Goal: Transaction & Acquisition: Download file/media

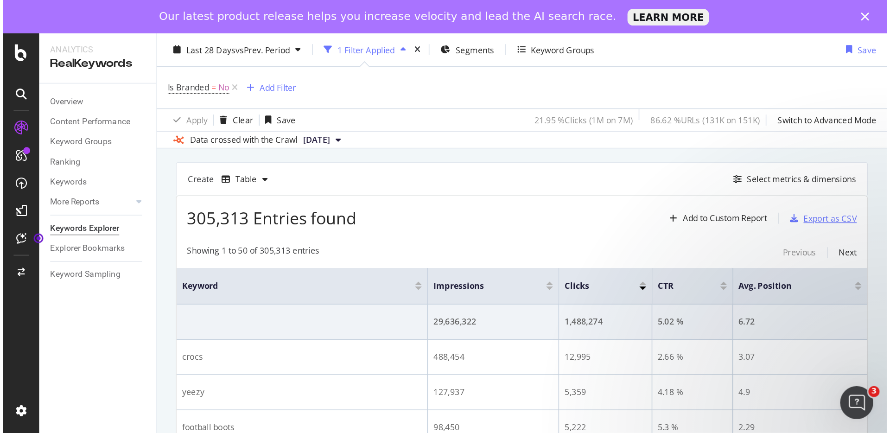
scroll to position [74, 0]
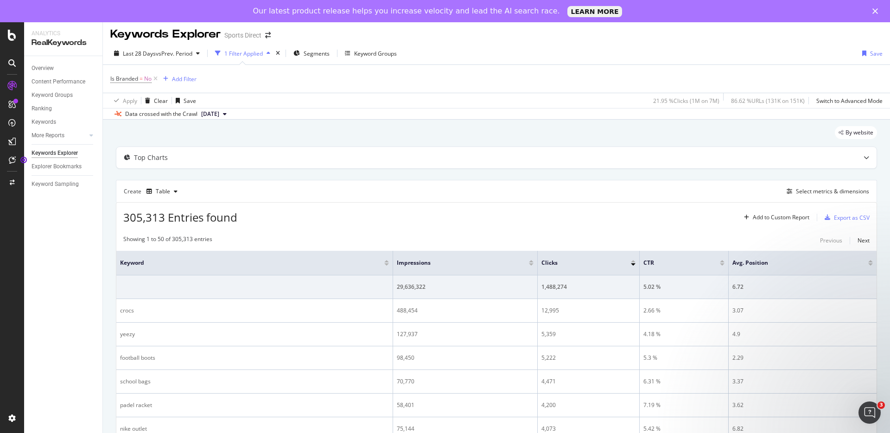
scroll to position [0, 0]
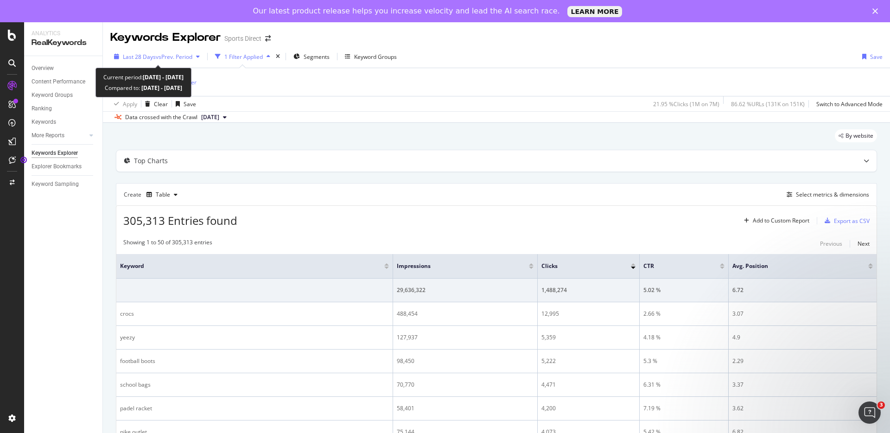
click at [172, 57] on span "vs Prev. Period" at bounding box center [174, 57] width 37 height 8
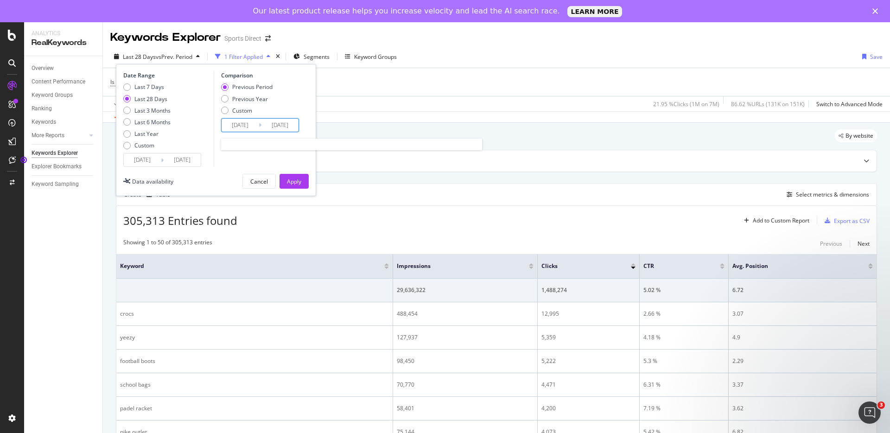
click at [232, 123] on input "[DATE]" at bounding box center [240, 125] width 37 height 13
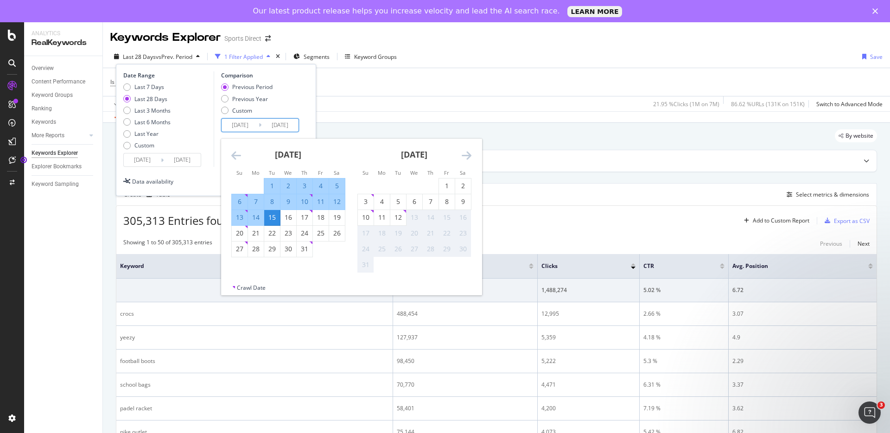
click at [270, 183] on div "1" at bounding box center [272, 185] width 16 height 9
type input "[DATE]"
click at [303, 253] on div "31" at bounding box center [305, 248] width 16 height 9
type input "[DATE]"
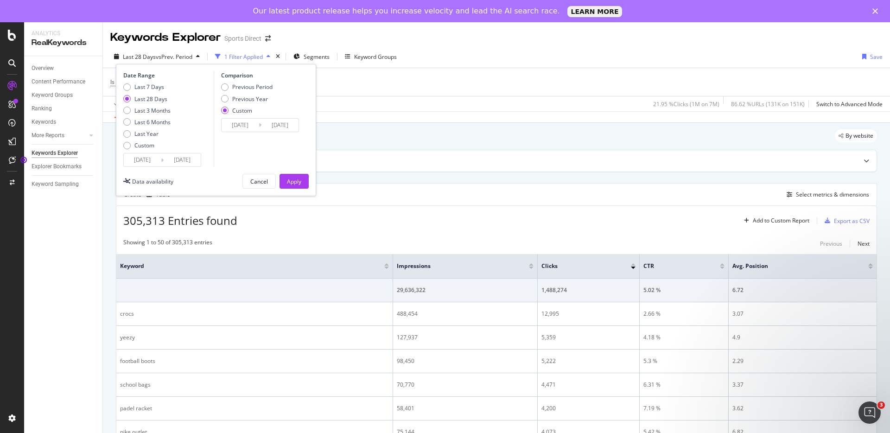
click at [235, 125] on input "[DATE]" at bounding box center [240, 125] width 37 height 13
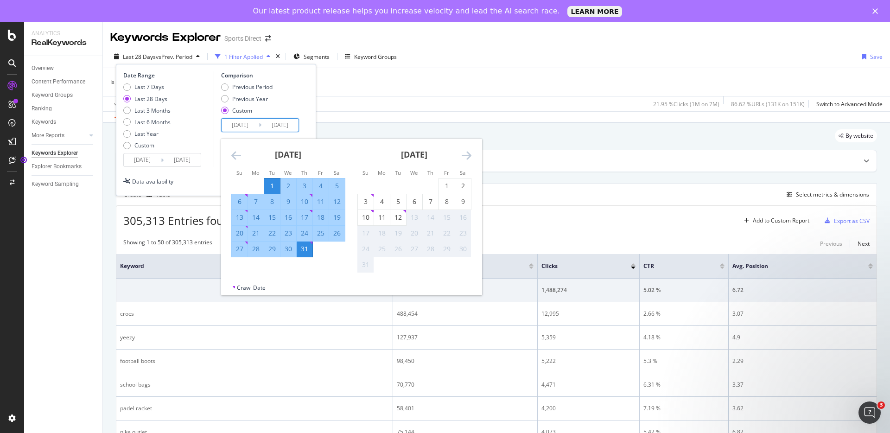
click at [307, 103] on div "Date Range Last 7 Days Last 28 Days Last 3 Months Last 6 Months Last Year Custo…" at bounding box center [215, 119] width 185 height 96
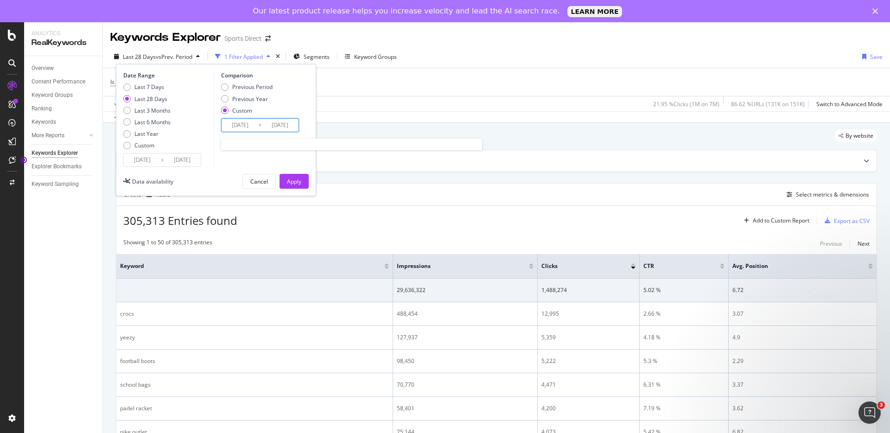
click at [244, 122] on input "[DATE]" at bounding box center [240, 125] width 37 height 13
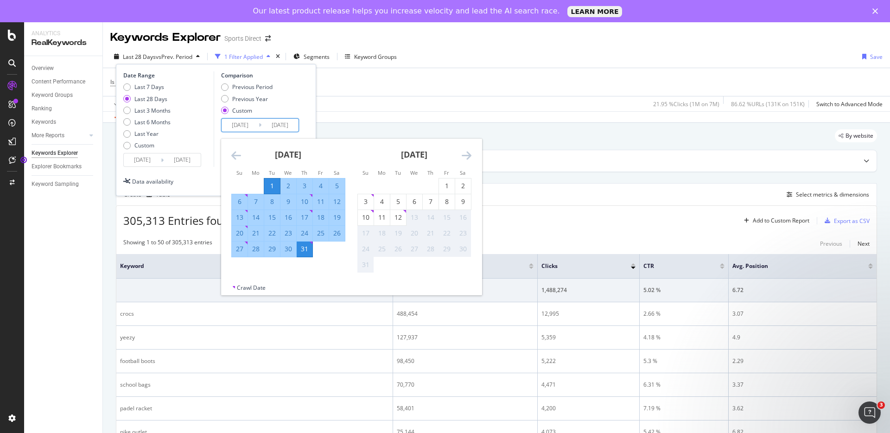
click at [238, 77] on div "Comparison" at bounding box center [261, 75] width 81 height 8
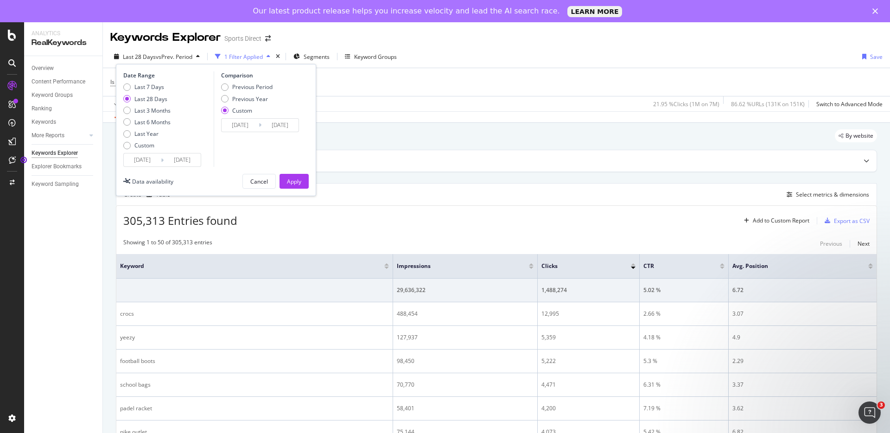
click at [259, 185] on div "Cancel" at bounding box center [259, 181] width 18 height 13
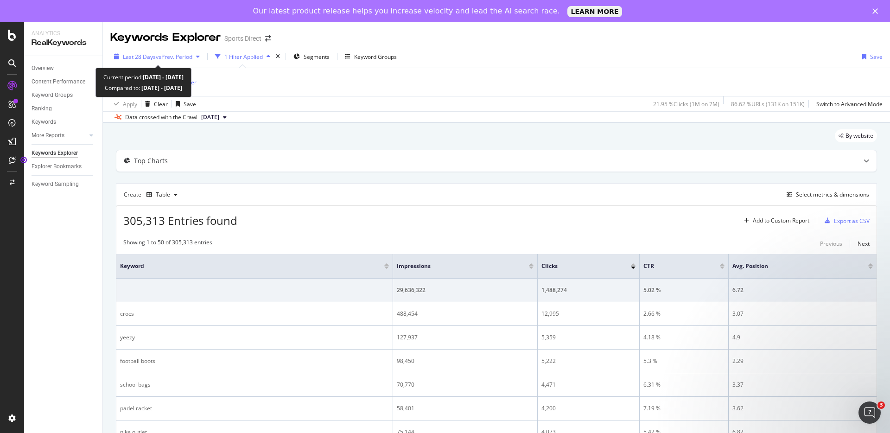
click at [180, 59] on span "vs Prev. Period" at bounding box center [174, 57] width 37 height 8
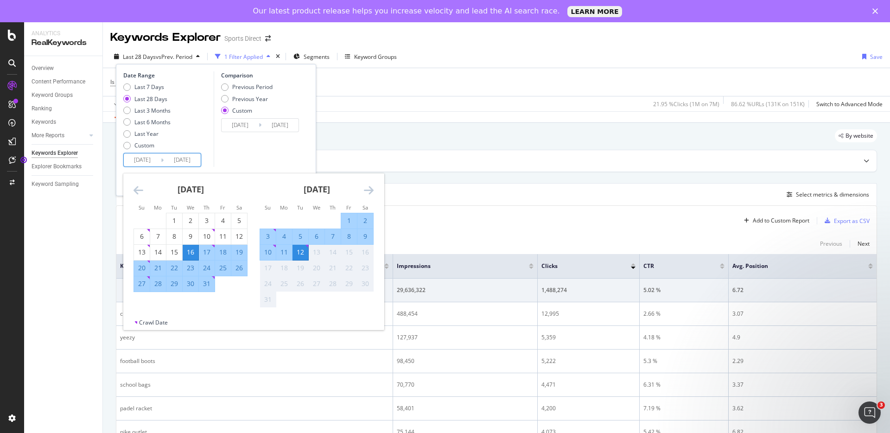
click at [156, 161] on input "[DATE]" at bounding box center [142, 159] width 37 height 13
drag, startPoint x: 176, startPoint y: 223, endPoint x: 183, endPoint y: 209, distance: 14.9
click at [177, 223] on div "1" at bounding box center [174, 220] width 16 height 9
type input "[DATE]"
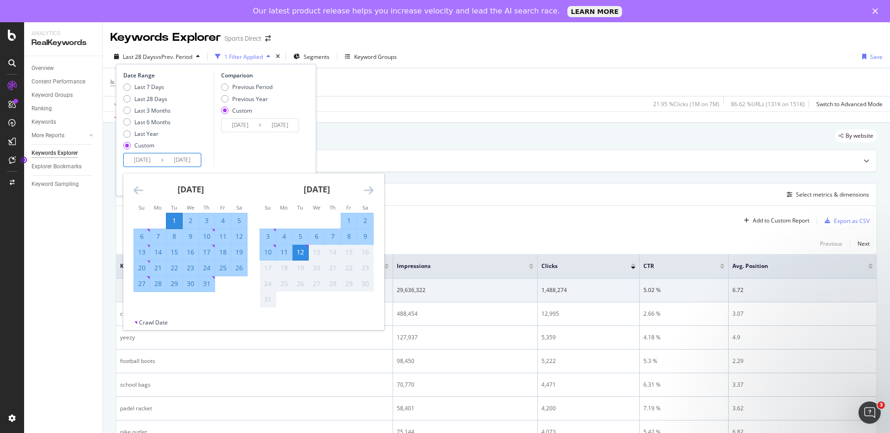
click at [190, 160] on input "[DATE]" at bounding box center [182, 159] width 37 height 13
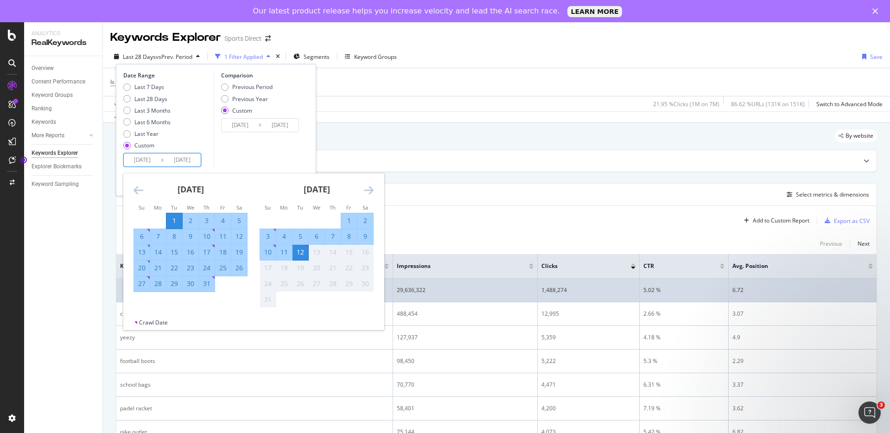
click at [208, 283] on div "31" at bounding box center [207, 283] width 16 height 9
type input "[DATE]"
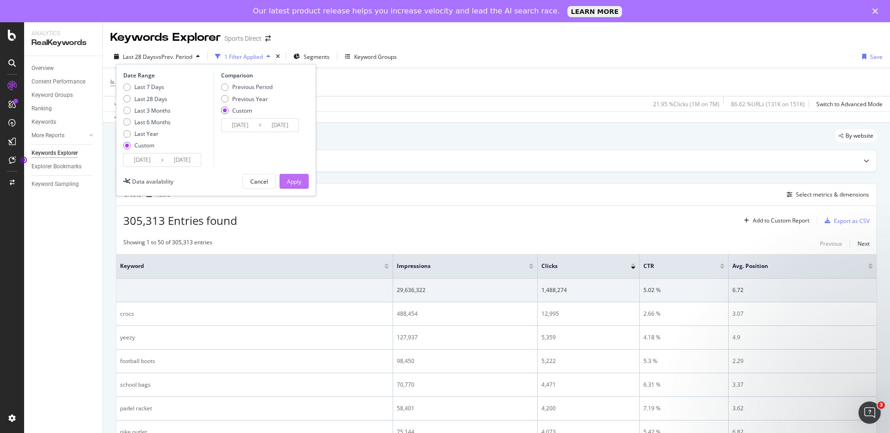
click at [289, 176] on div "Apply" at bounding box center [294, 181] width 14 height 14
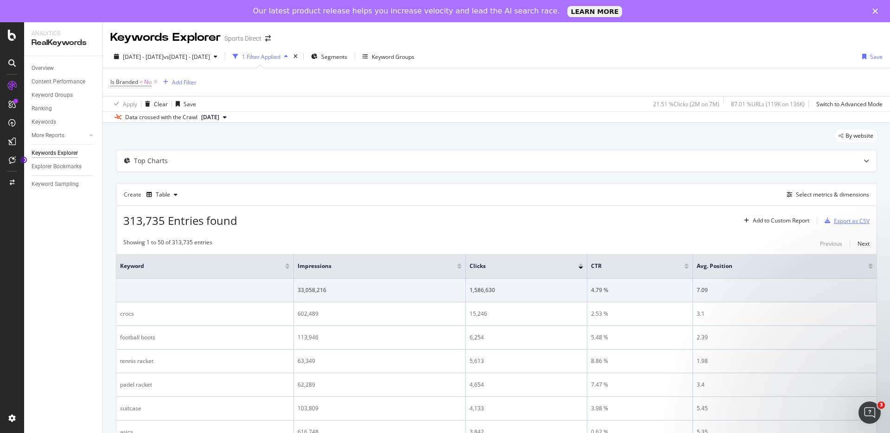
click at [839, 224] on div "Export as CSV" at bounding box center [852, 221] width 36 height 8
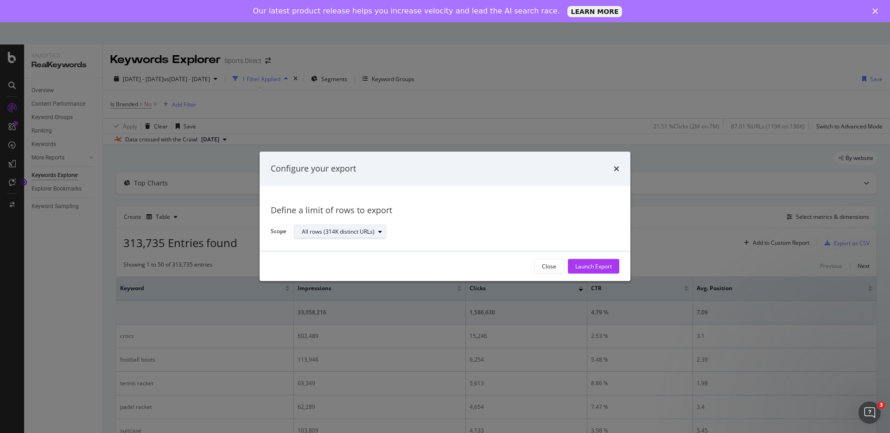
click at [364, 229] on div "All rows (314K distinct URLs)" at bounding box center [338, 232] width 73 height 6
click at [360, 259] on div "Define a limit" at bounding box center [344, 263] width 93 height 12
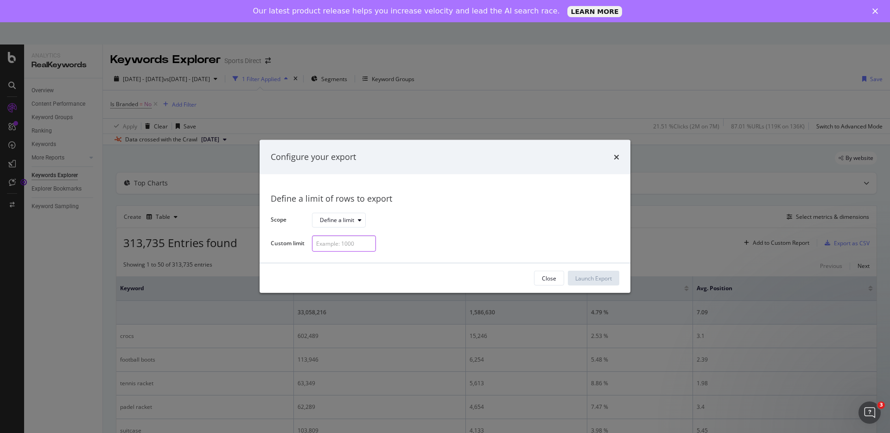
click at [358, 243] on input "modal" at bounding box center [344, 244] width 64 height 16
type input "10000"
click at [584, 282] on div "Launch Export" at bounding box center [593, 278] width 37 height 14
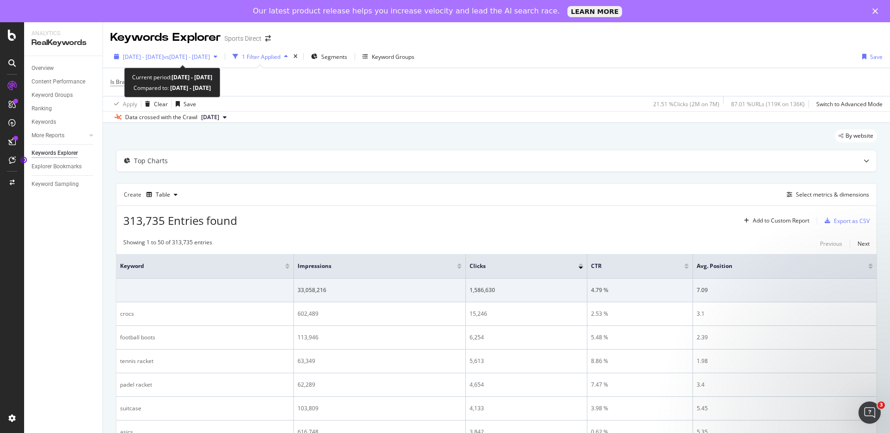
click at [192, 56] on span "vs [DATE] - [DATE]" at bounding box center [187, 57] width 46 height 8
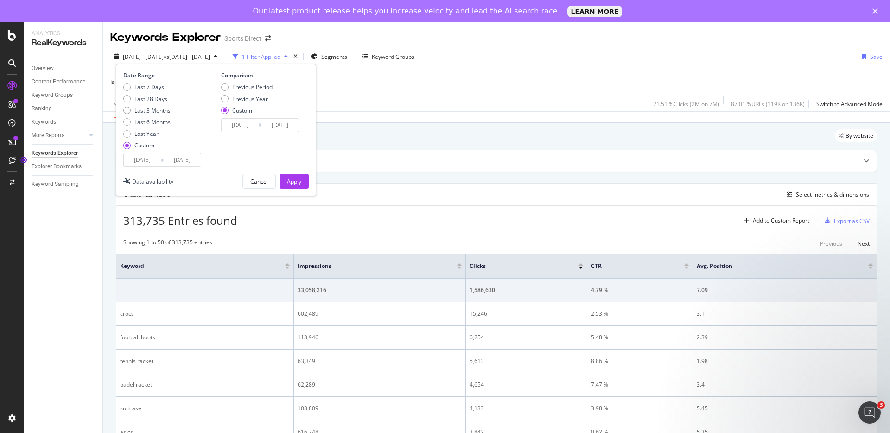
click at [150, 160] on input "[DATE]" at bounding box center [142, 159] width 37 height 13
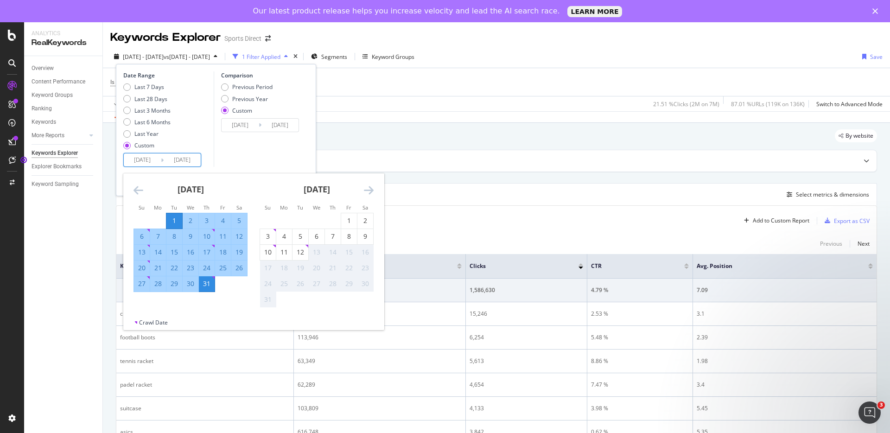
click at [135, 187] on icon "Move backward to switch to the previous month." at bounding box center [139, 190] width 10 height 11
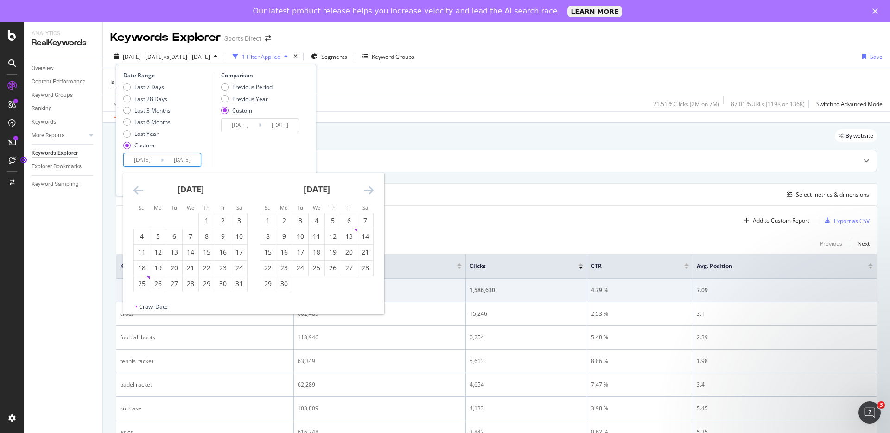
click at [135, 187] on icon "Move backward to switch to the previous month." at bounding box center [139, 190] width 10 height 11
click at [135, 186] on icon "Move backward to switch to the previous month." at bounding box center [139, 190] width 10 height 11
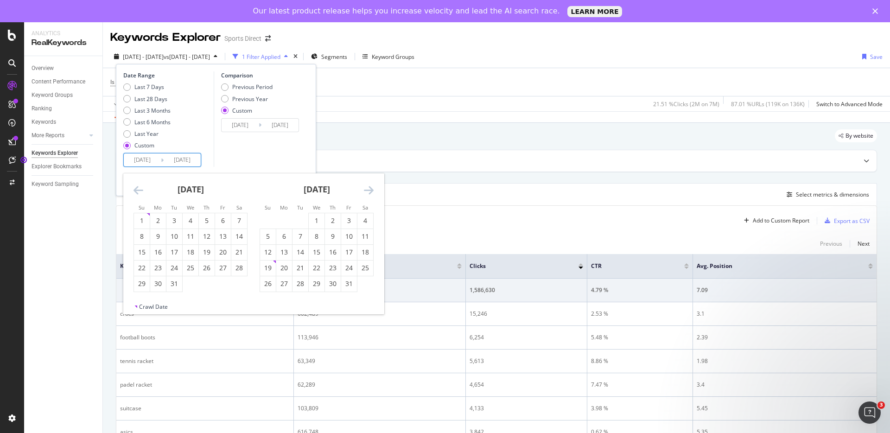
click at [135, 186] on icon "Move backward to switch to the previous month." at bounding box center [139, 190] width 10 height 11
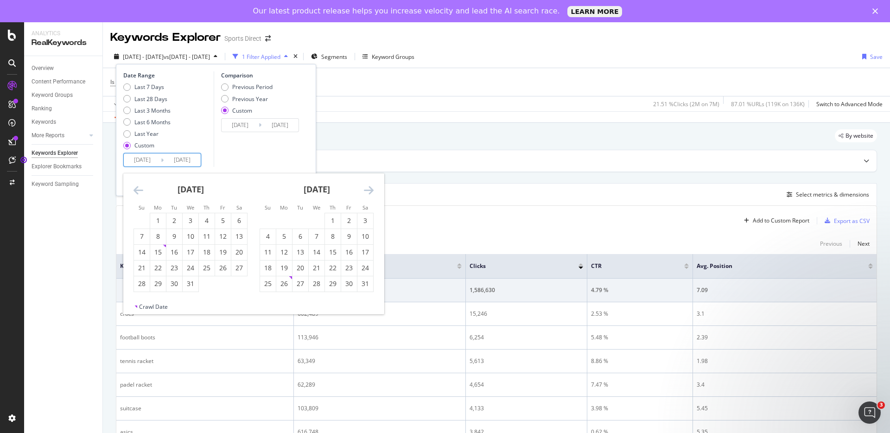
click at [135, 186] on icon "Move backward to switch to the previous month." at bounding box center [139, 190] width 10 height 11
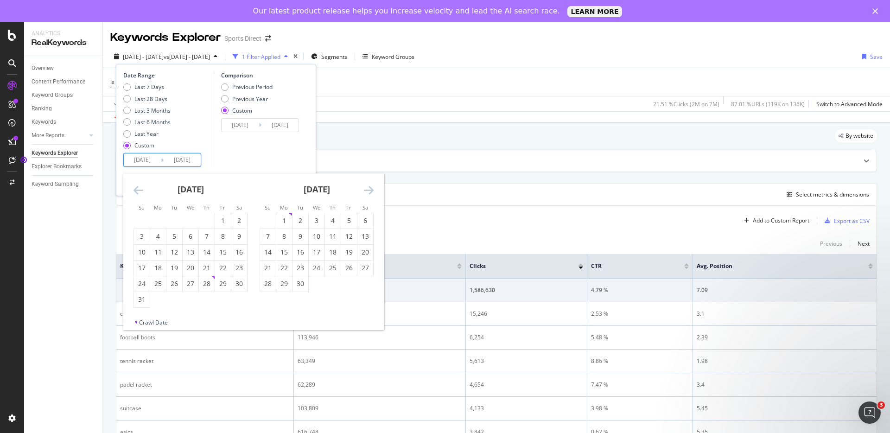
click at [135, 186] on icon "Move backward to switch to the previous month." at bounding box center [139, 190] width 10 height 11
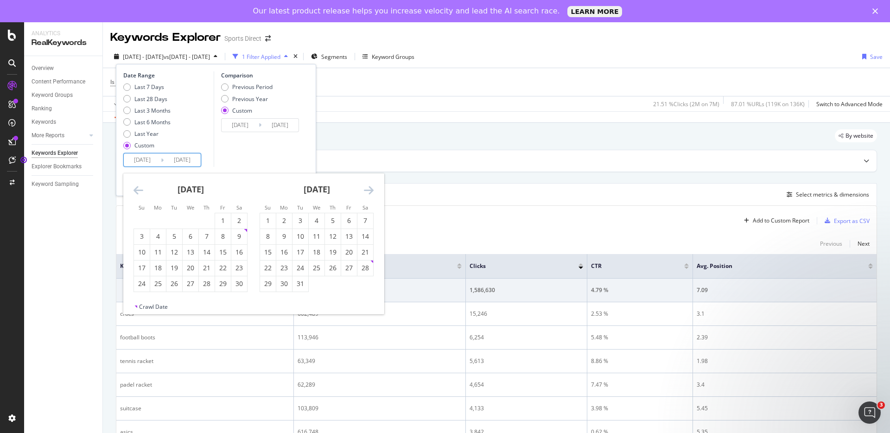
click at [135, 186] on icon "Move backward to switch to the previous month." at bounding box center [139, 190] width 10 height 11
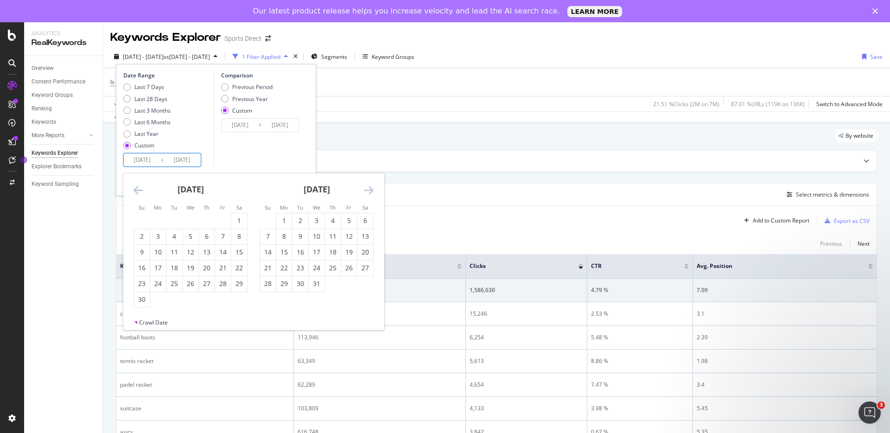
click at [135, 186] on icon "Move backward to switch to the previous month." at bounding box center [139, 190] width 10 height 11
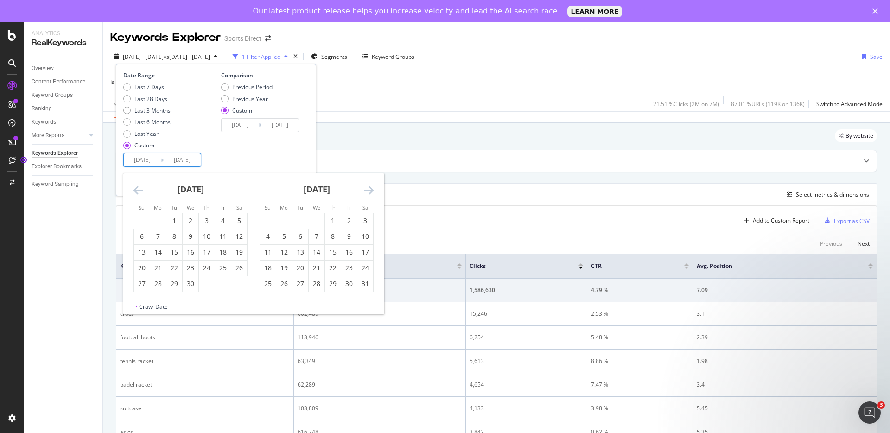
click at [135, 186] on icon "Move backward to switch to the previous month." at bounding box center [139, 190] width 10 height 11
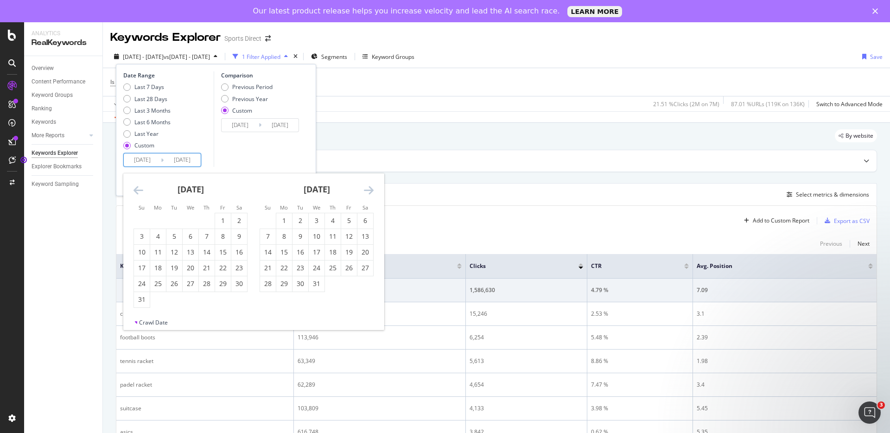
click at [135, 186] on icon "Move backward to switch to the previous month." at bounding box center [139, 190] width 10 height 11
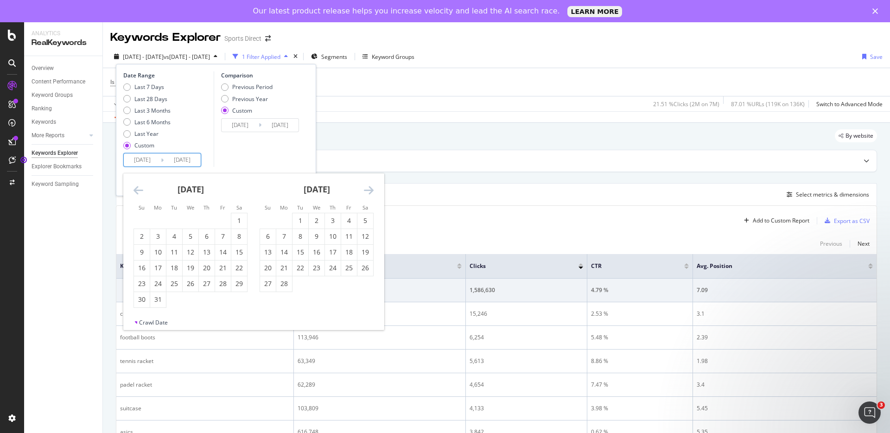
click at [135, 186] on icon "Move backward to switch to the previous month." at bounding box center [139, 190] width 10 height 11
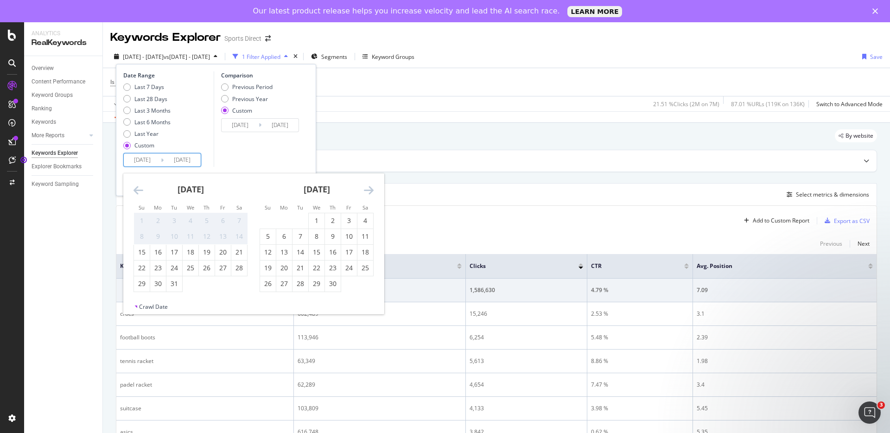
click at [135, 186] on icon "Move backward to switch to the previous month." at bounding box center [139, 190] width 10 height 11
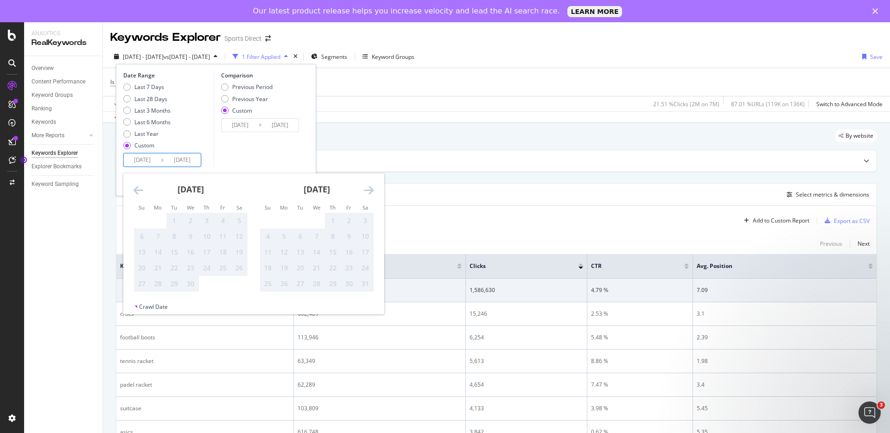
click at [363, 194] on div "[DATE]" at bounding box center [317, 192] width 114 height 39
click at [364, 192] on icon "Move forward to switch to the next month." at bounding box center [369, 190] width 10 height 11
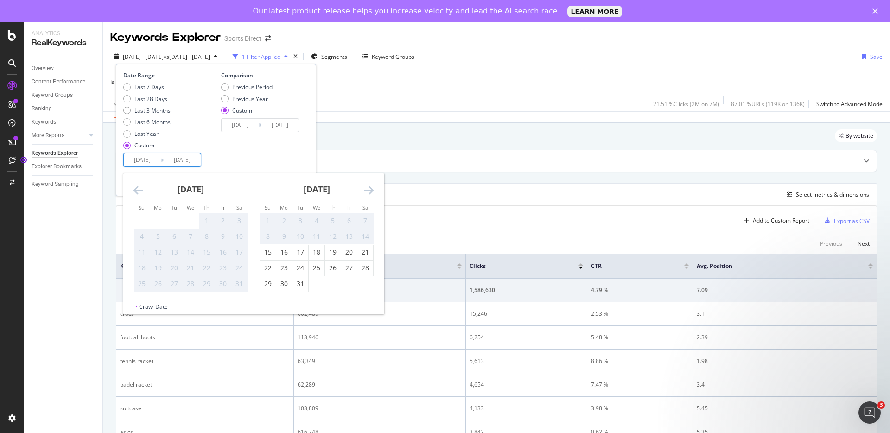
click at [363, 191] on div "[DATE]" at bounding box center [317, 192] width 114 height 39
click at [368, 190] on icon "Move forward to switch to the next month." at bounding box center [369, 190] width 10 height 11
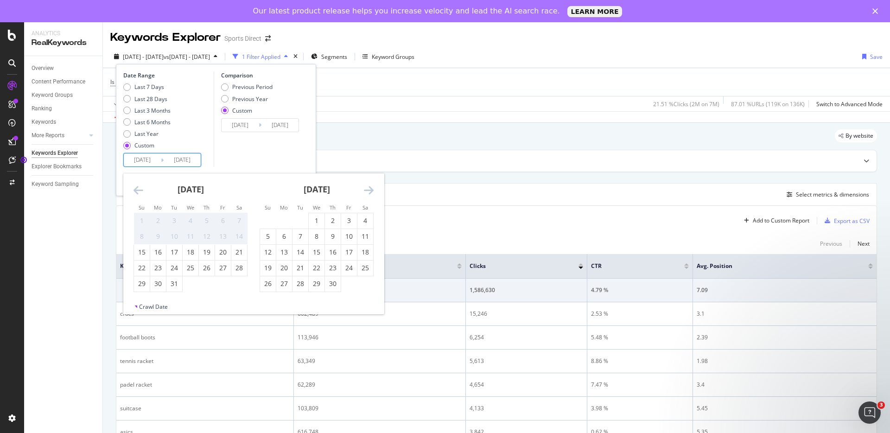
click at [367, 190] on icon "Move forward to switch to the next month." at bounding box center [369, 190] width 10 height 11
click at [368, 190] on icon "Move forward to switch to the next month." at bounding box center [369, 190] width 10 height 11
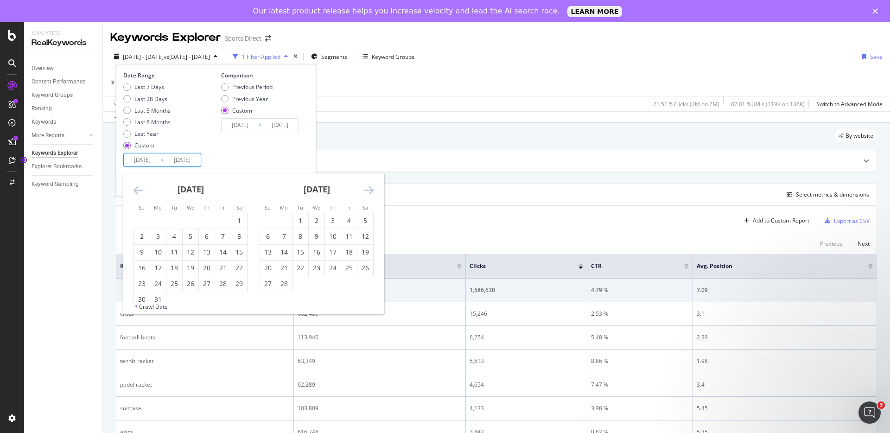
click at [368, 190] on icon "Move forward to switch to the next month." at bounding box center [369, 190] width 10 height 11
click at [367, 190] on icon "Move forward to switch to the next month." at bounding box center [369, 190] width 10 height 11
click at [367, 189] on icon "Move forward to switch to the next month." at bounding box center [369, 190] width 10 height 11
click at [313, 214] on div "1" at bounding box center [317, 220] width 16 height 15
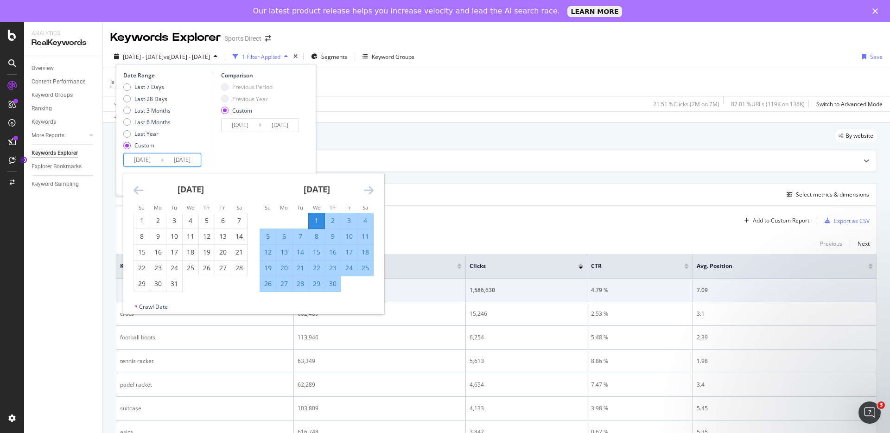
type input "[DATE]"
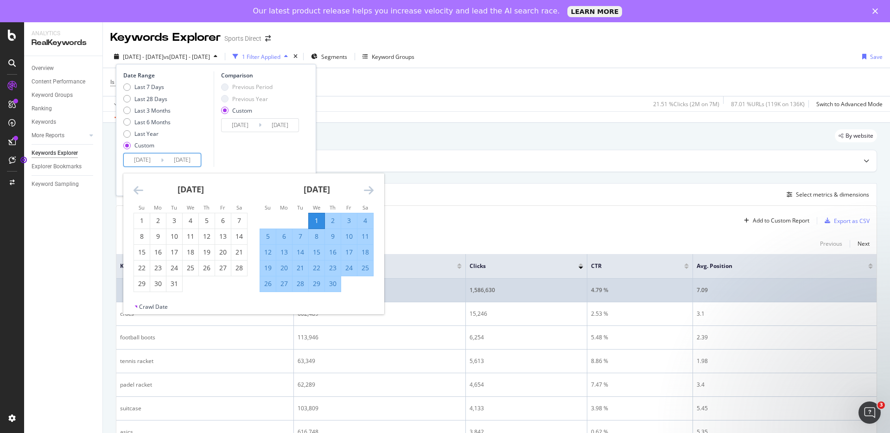
click at [338, 285] on div "30" at bounding box center [333, 283] width 16 height 9
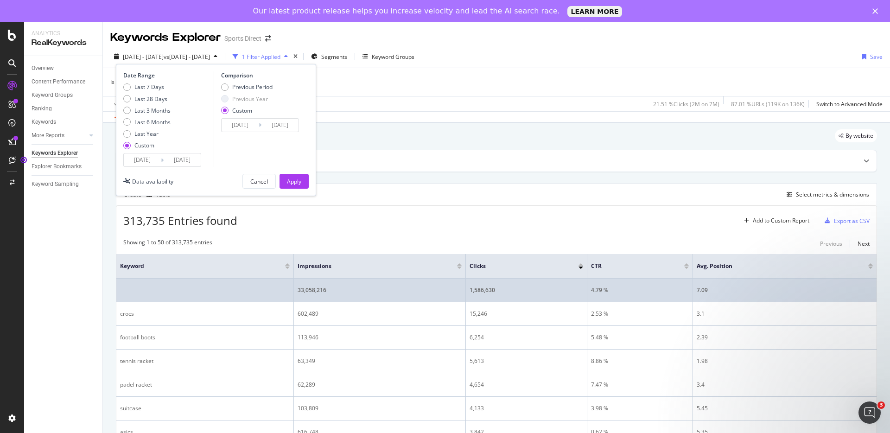
type input "[DATE]"
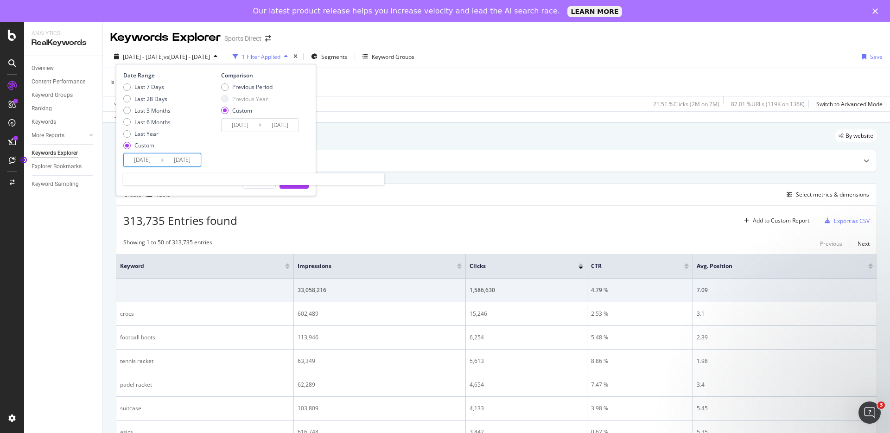
click at [153, 161] on input "[DATE]" at bounding box center [142, 159] width 37 height 13
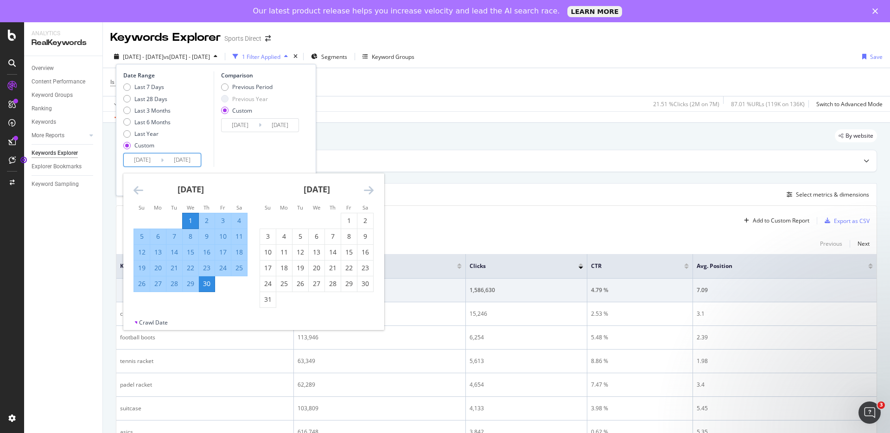
click at [136, 190] on icon "Move backward to switch to the previous month." at bounding box center [139, 190] width 10 height 11
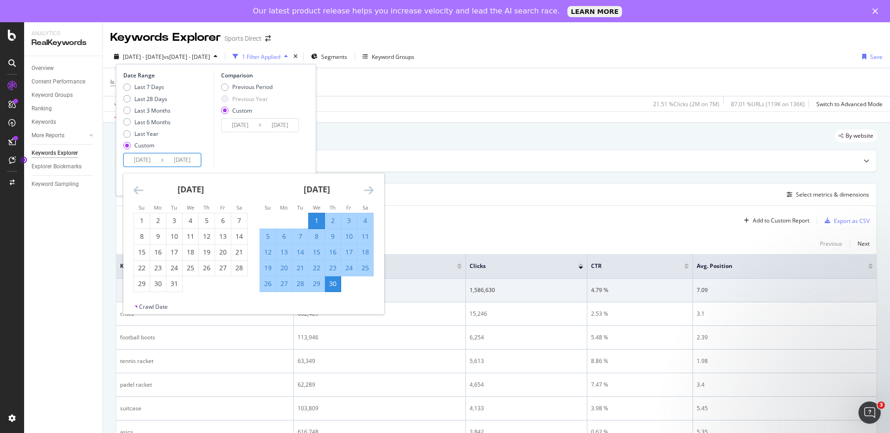
click at [136, 190] on icon "Move backward to switch to the previous month." at bounding box center [139, 190] width 10 height 11
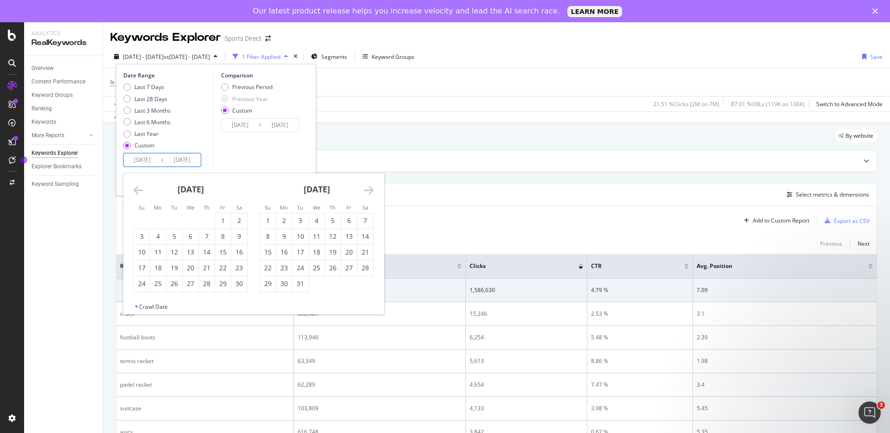
click at [136, 190] on icon "Move backward to switch to the previous month." at bounding box center [139, 190] width 10 height 11
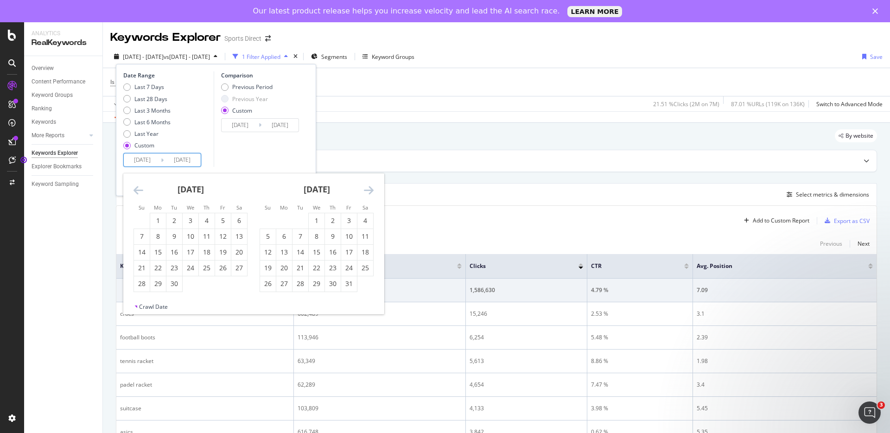
click at [136, 190] on icon "Move backward to switch to the previous month." at bounding box center [139, 190] width 10 height 11
click at [136, 189] on icon "Move backward to switch to the previous month." at bounding box center [139, 190] width 10 height 11
click at [312, 224] on div "1" at bounding box center [317, 220] width 16 height 9
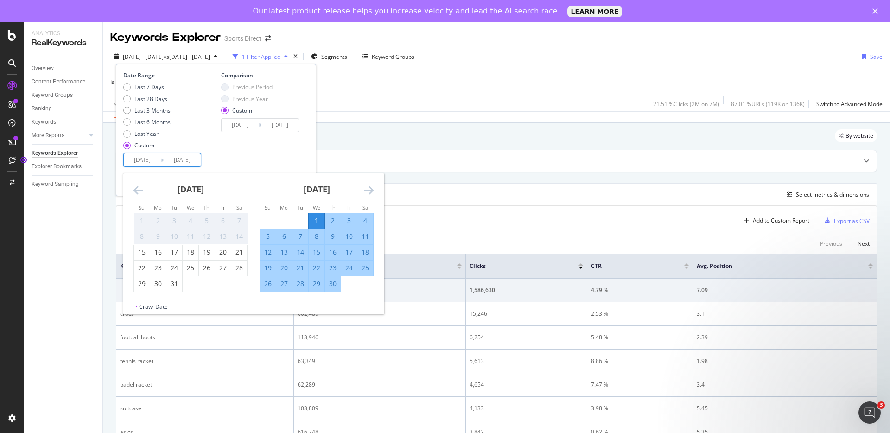
type input "[DATE]"
click at [334, 280] on div "30" at bounding box center [333, 283] width 16 height 9
type input "[DATE]"
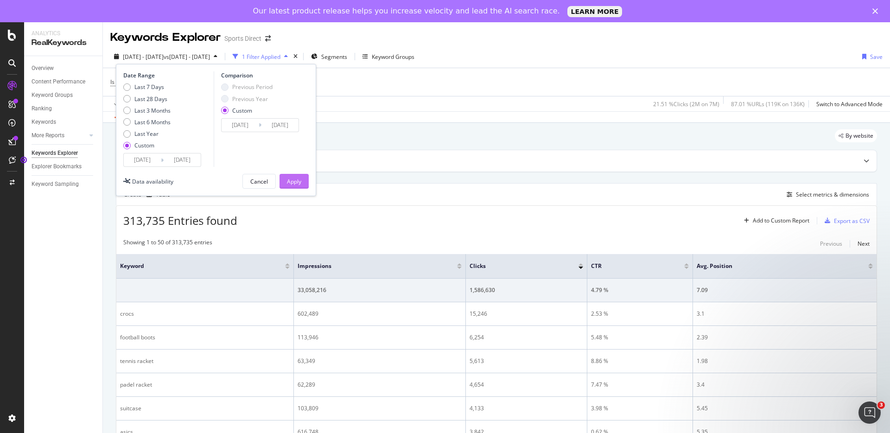
click at [285, 183] on button "Apply" at bounding box center [294, 181] width 29 height 15
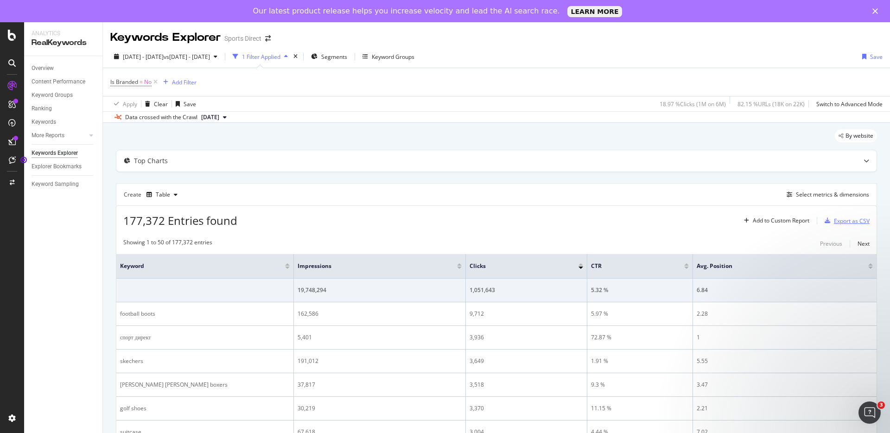
click at [850, 219] on div "Export as CSV" at bounding box center [852, 221] width 36 height 8
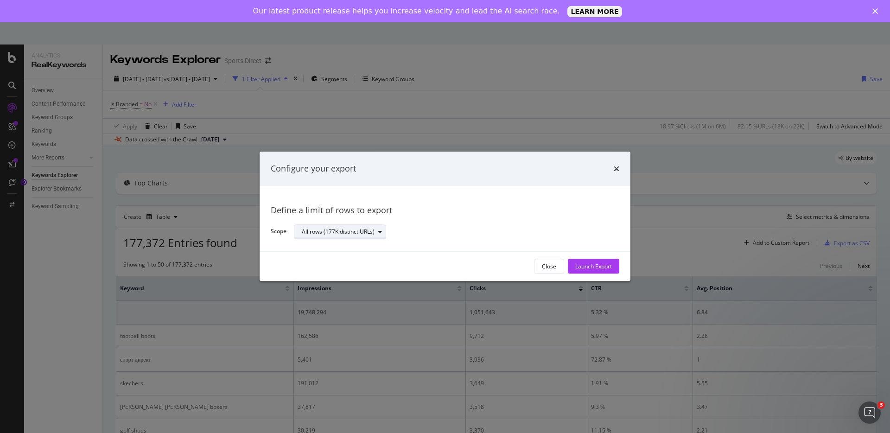
click at [337, 229] on div "All rows (177K distinct URLs)" at bounding box center [338, 232] width 73 height 6
click at [342, 259] on div "Define a limit" at bounding box center [344, 263] width 93 height 12
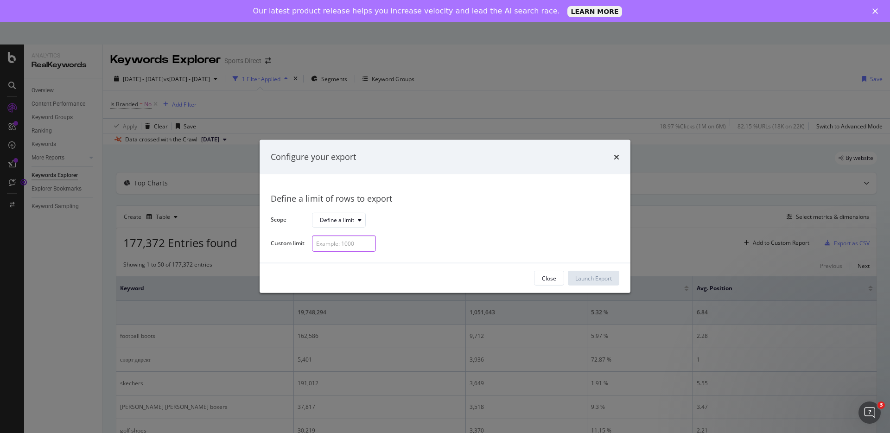
click at [348, 244] on input "modal" at bounding box center [344, 244] width 64 height 16
type input "10000"
click at [387, 240] on div "10000" at bounding box center [462, 244] width 300 height 16
click at [580, 275] on div "Launch Export" at bounding box center [593, 279] width 37 height 8
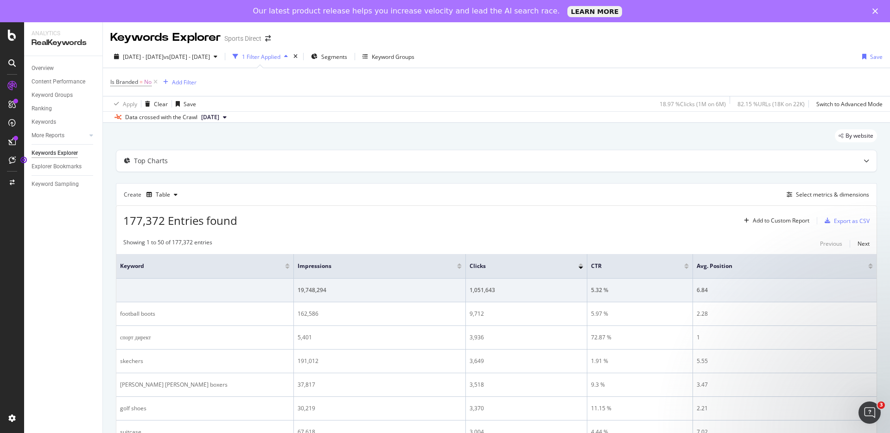
click at [86, 250] on div "Overview Content Performance Keyword Groups Ranking Keywords More Reports Count…" at bounding box center [63, 255] width 78 height 399
click at [48, 179] on div "DataExports" at bounding box center [52, 182] width 36 height 9
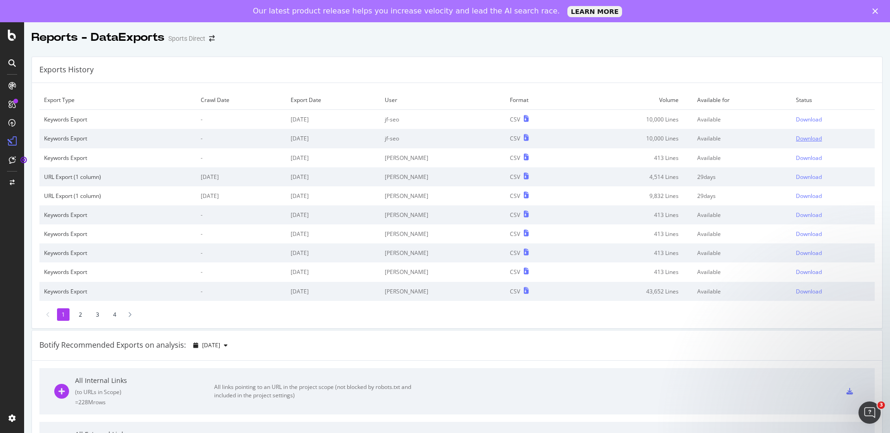
click at [797, 135] on div "Download" at bounding box center [809, 138] width 26 height 8
click at [796, 121] on div "Download" at bounding box center [809, 119] width 26 height 8
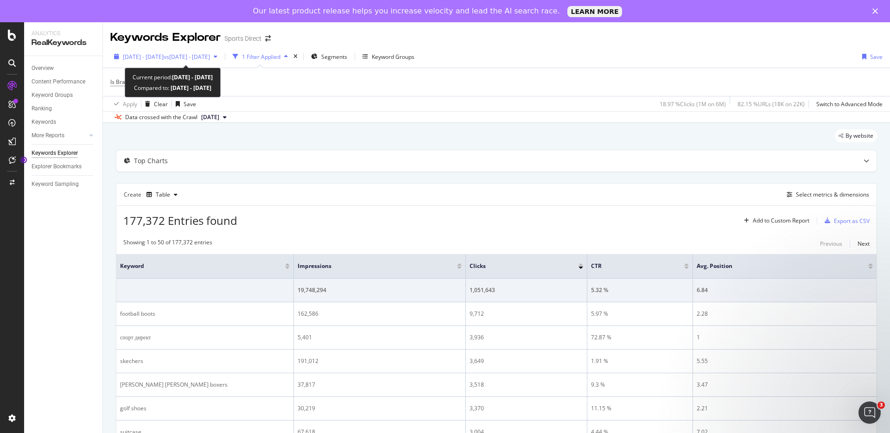
click at [164, 57] on span "[DATE] - [DATE]" at bounding box center [143, 57] width 41 height 8
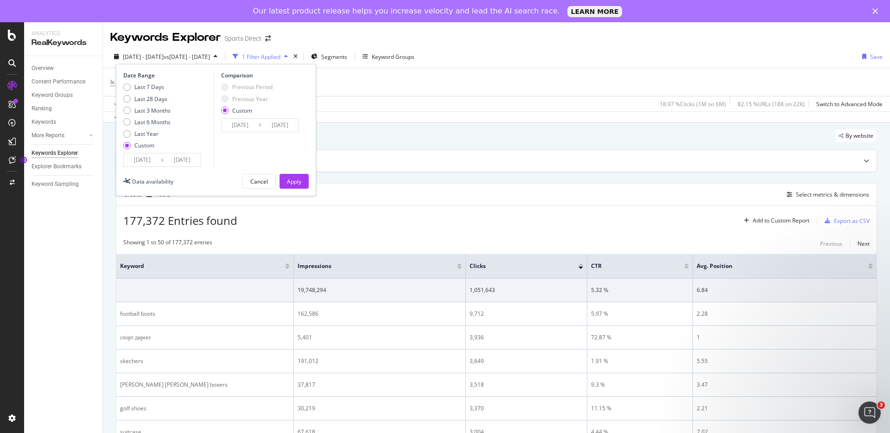
click at [150, 159] on input "[DATE]" at bounding box center [142, 159] width 37 height 13
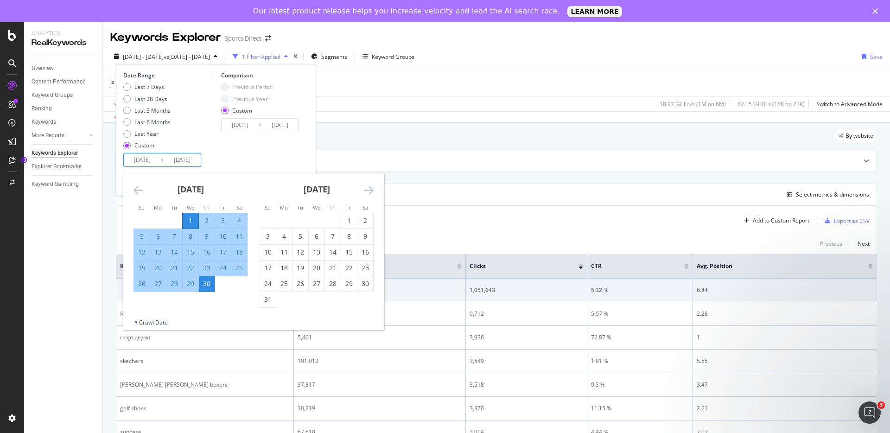
click at [370, 193] on icon "Move forward to switch to the next month." at bounding box center [369, 190] width 10 height 11
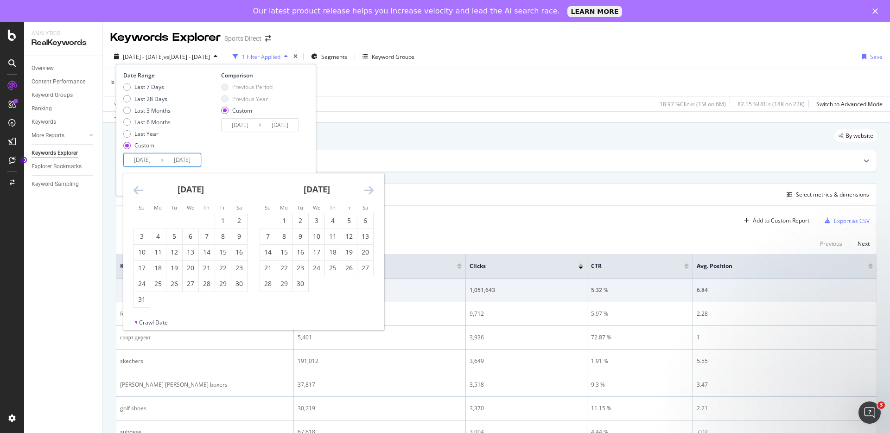
click at [370, 193] on icon "Move forward to switch to the next month." at bounding box center [369, 190] width 10 height 11
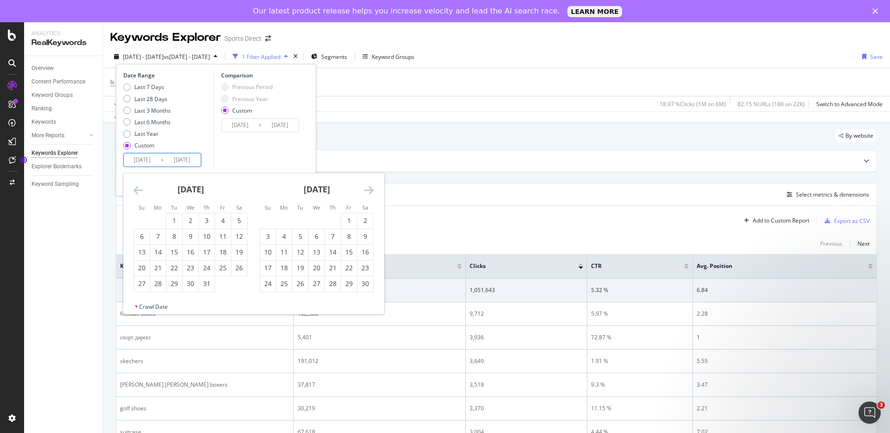
click at [370, 193] on icon "Move forward to switch to the next month." at bounding box center [369, 190] width 10 height 11
click at [345, 220] on div "1" at bounding box center [349, 220] width 16 height 9
type input "[DATE]"
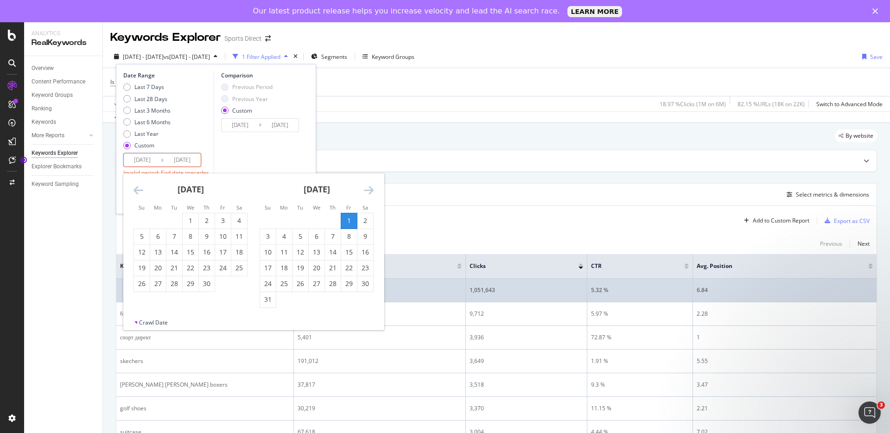
click at [263, 298] on div "31" at bounding box center [268, 299] width 16 height 9
type input "[DATE]"
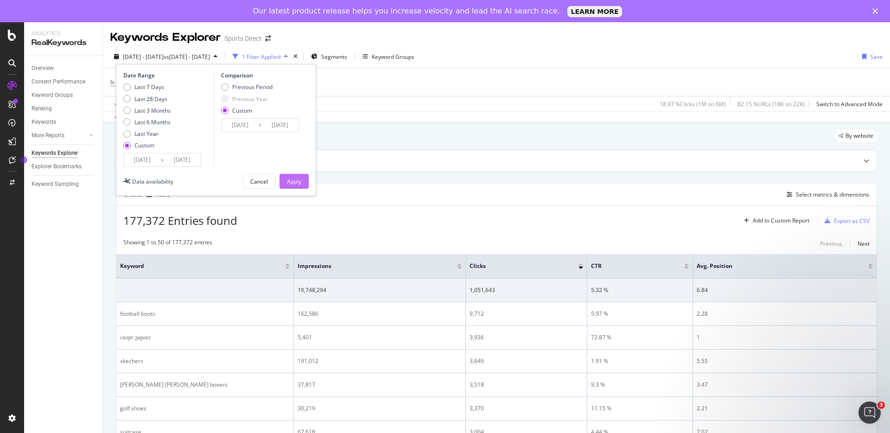
click at [294, 175] on div "Apply" at bounding box center [294, 181] width 14 height 14
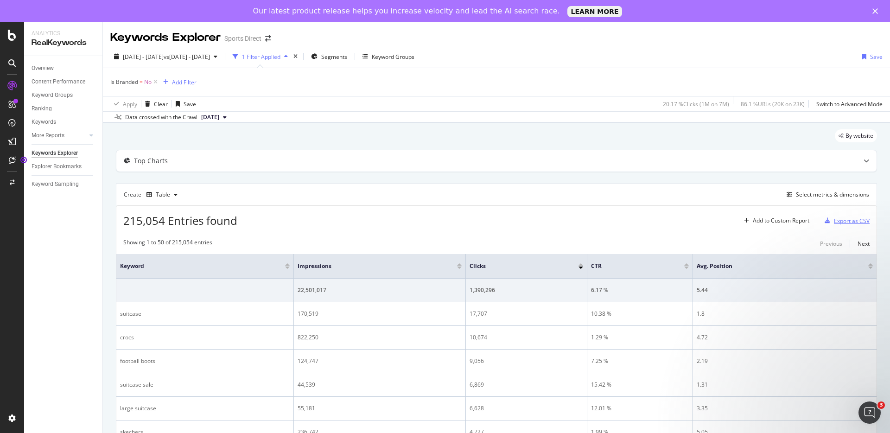
click at [835, 221] on div "Export as CSV" at bounding box center [852, 221] width 36 height 8
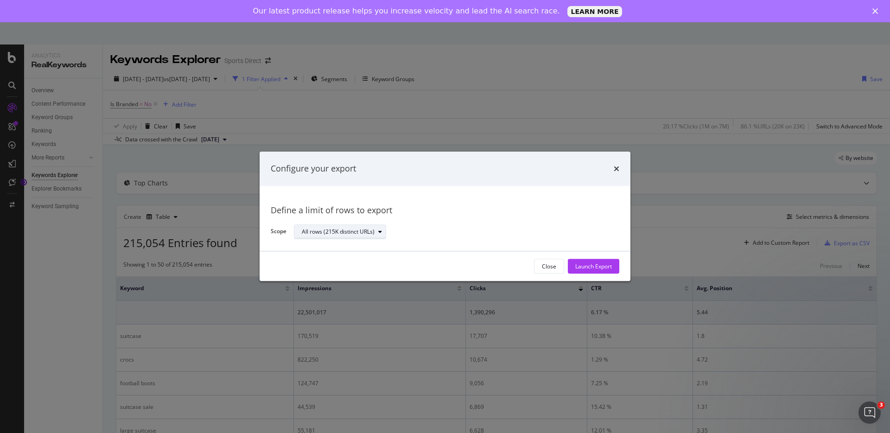
click at [369, 230] on div "All rows (215K distinct URLs)" at bounding box center [338, 232] width 73 height 6
click at [361, 260] on div "Define a limit" at bounding box center [344, 263] width 93 height 12
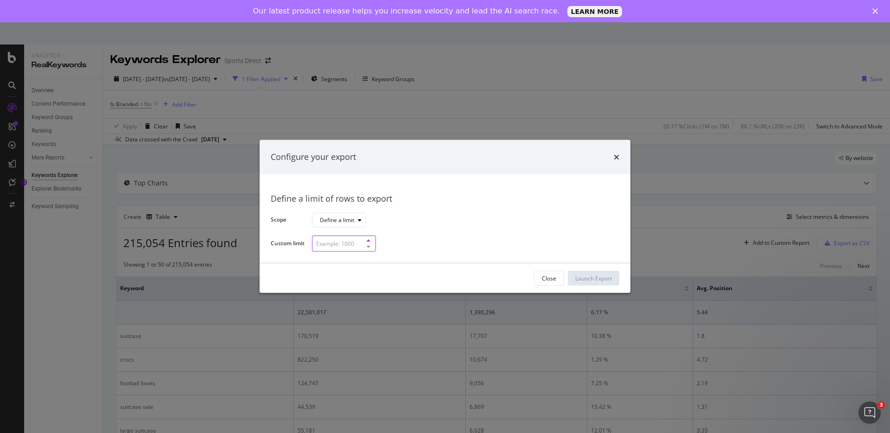
drag, startPoint x: 358, startPoint y: 239, endPoint x: 371, endPoint y: 241, distance: 12.6
click at [358, 239] on input "modal" at bounding box center [344, 244] width 64 height 16
type input "10000"
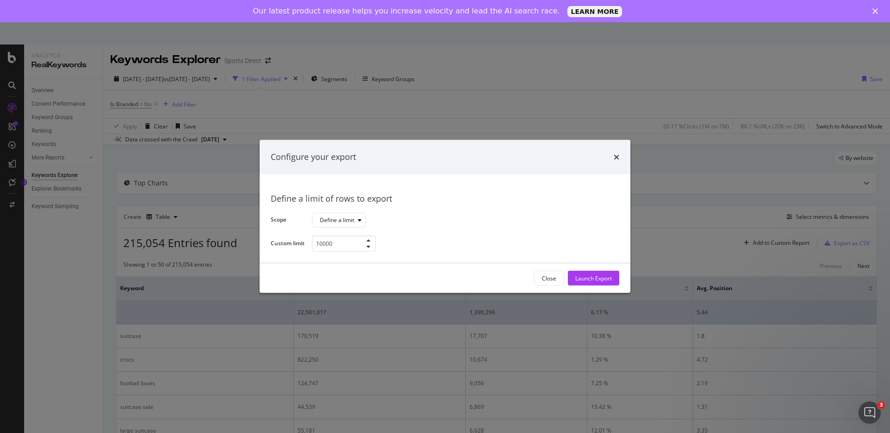
click at [577, 281] on div "Launch Export" at bounding box center [593, 279] width 37 height 8
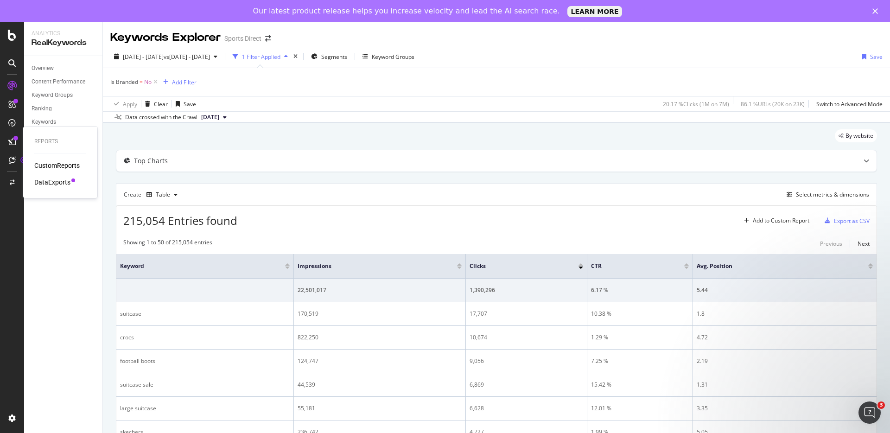
click at [47, 178] on div "DataExports" at bounding box center [52, 182] width 36 height 9
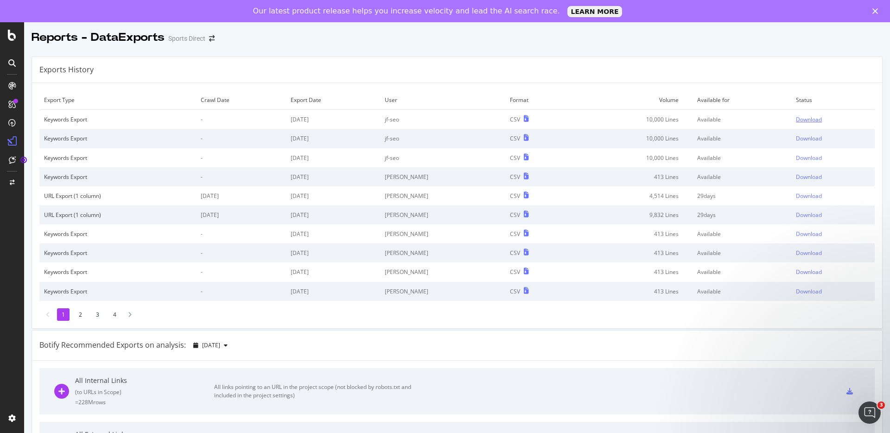
click at [798, 121] on div "Download" at bounding box center [809, 119] width 26 height 8
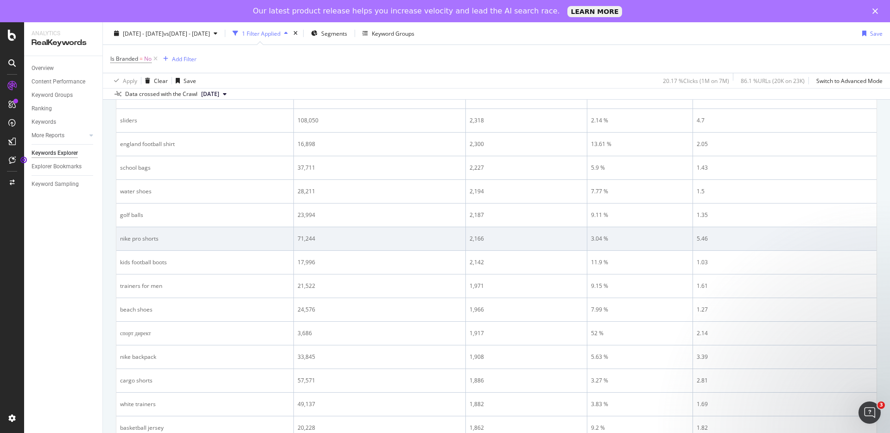
scroll to position [38, 0]
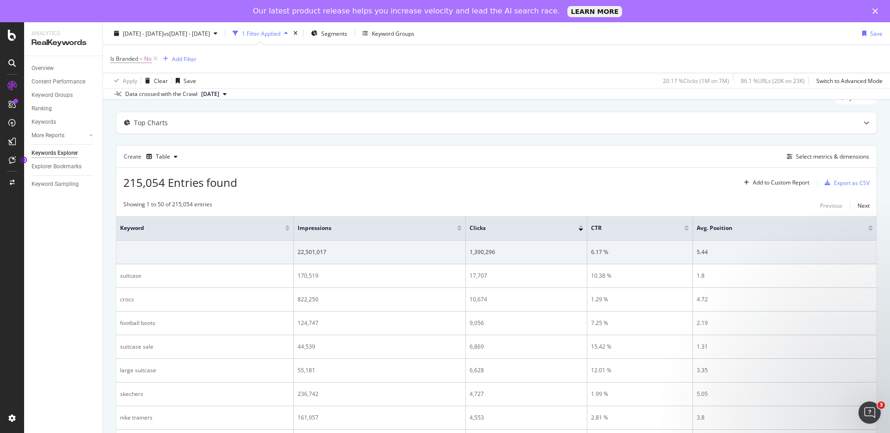
click at [250, 62] on div "Is Branded = No Add Filter" at bounding box center [496, 59] width 773 height 28
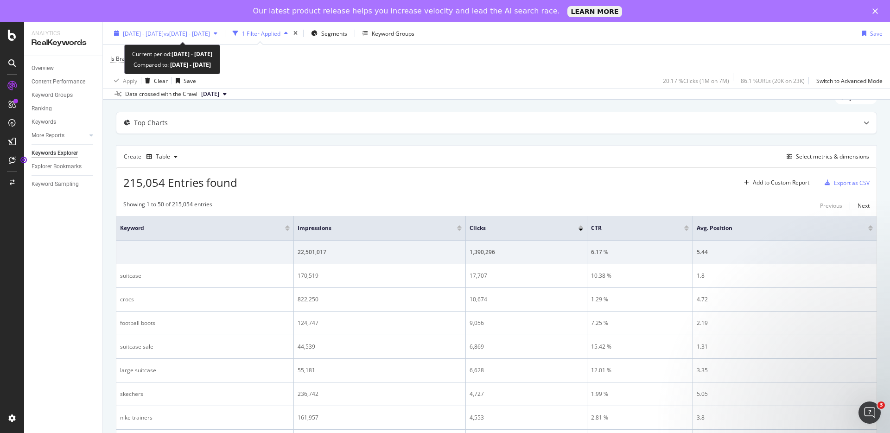
click at [180, 36] on span "vs [DATE] - [DATE]" at bounding box center [187, 33] width 46 height 8
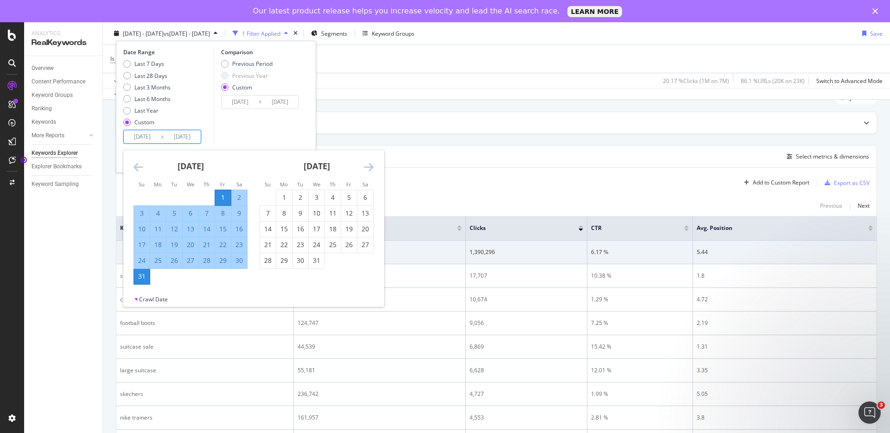
click at [148, 139] on input "[DATE]" at bounding box center [142, 136] width 37 height 13
click at [368, 170] on icon "Move forward to switch to the next month." at bounding box center [369, 166] width 10 height 11
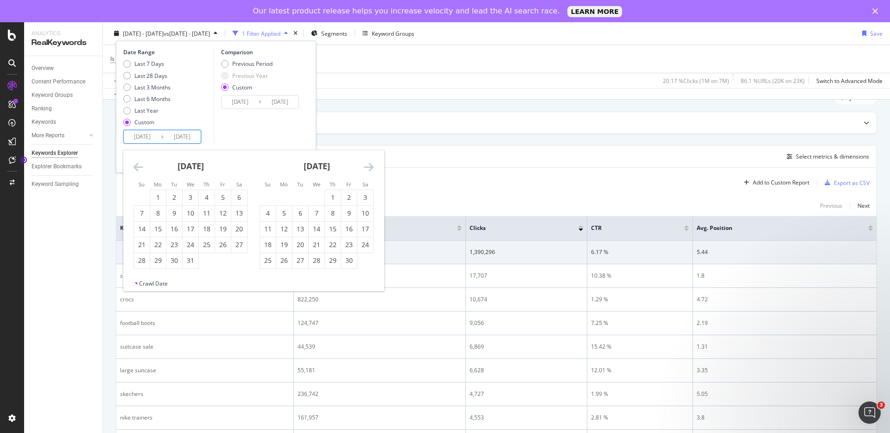
click at [369, 170] on icon "Move forward to switch to the next month." at bounding box center [369, 166] width 10 height 11
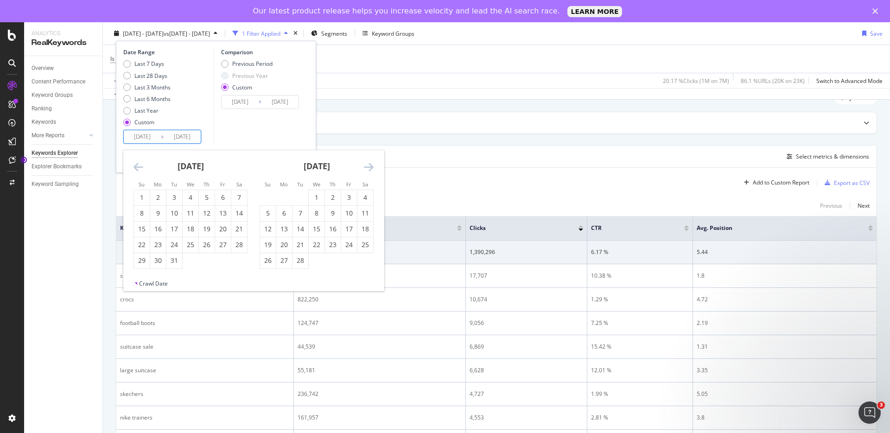
click at [371, 164] on icon "Move forward to switch to the next month." at bounding box center [369, 166] width 10 height 11
drag, startPoint x: 371, startPoint y: 165, endPoint x: 360, endPoint y: 178, distance: 17.1
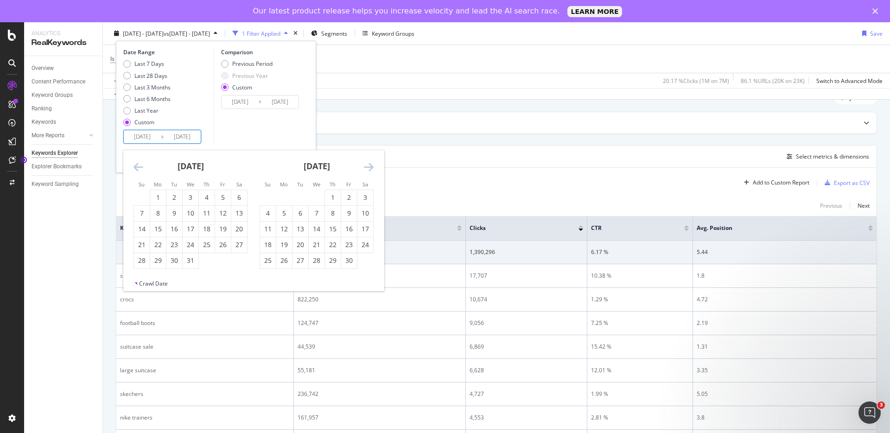
click at [371, 165] on icon "Move forward to switch to the next month." at bounding box center [369, 166] width 10 height 11
click at [362, 191] on div "1" at bounding box center [366, 197] width 16 height 15
type input "[DATE]"
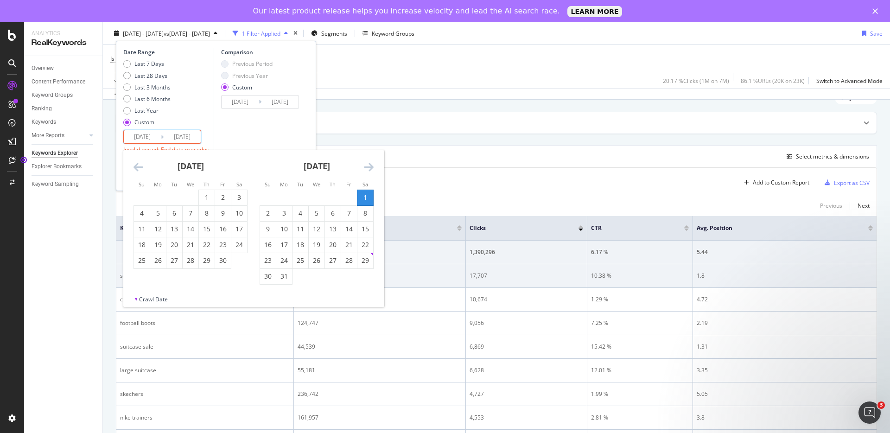
click at [284, 273] on div "31" at bounding box center [284, 276] width 16 height 9
type input "[DATE]"
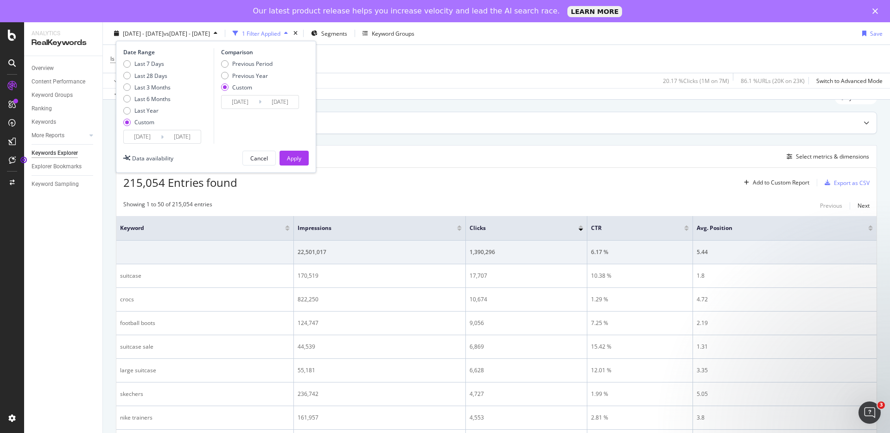
click at [294, 160] on div "Apply" at bounding box center [294, 158] width 14 height 8
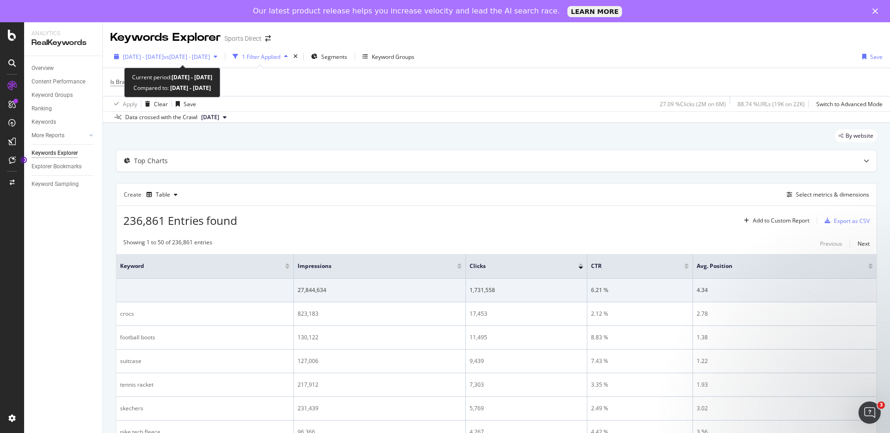
click at [192, 58] on span "vs [DATE] - [DATE]" at bounding box center [187, 57] width 46 height 8
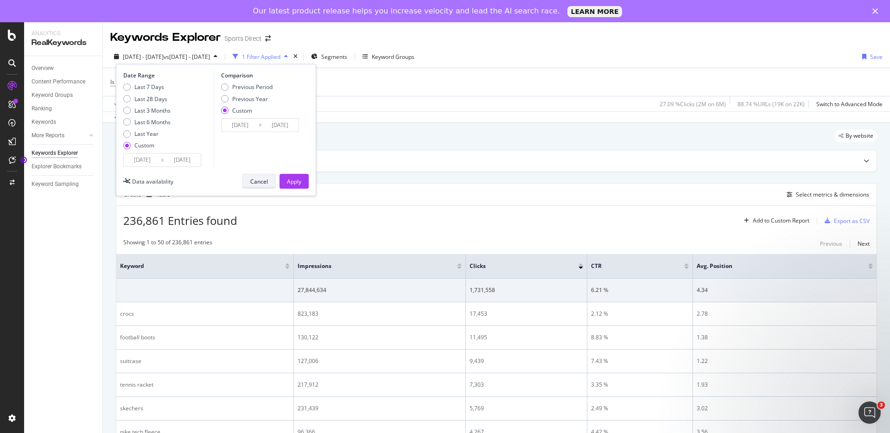
click at [255, 180] on div "Cancel" at bounding box center [259, 182] width 18 height 8
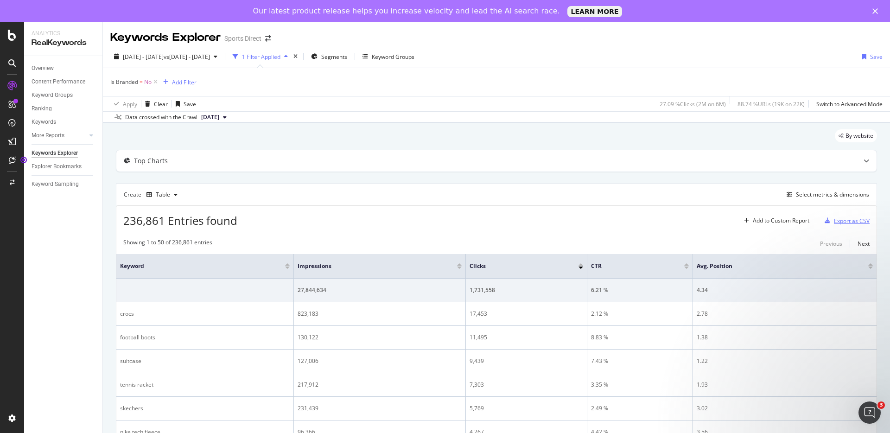
click at [846, 220] on div "Export as CSV" at bounding box center [852, 221] width 36 height 8
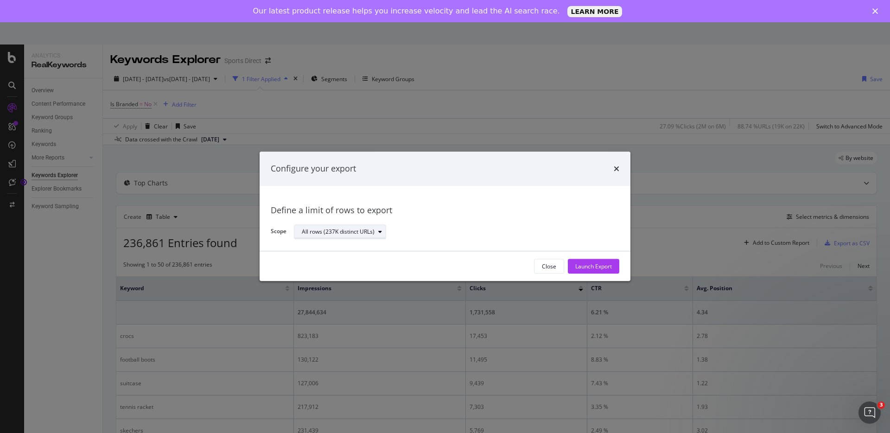
click at [347, 229] on div "All rows (237K distinct URLs)" at bounding box center [338, 232] width 73 height 6
click at [346, 262] on div "Define a limit" at bounding box center [344, 263] width 93 height 12
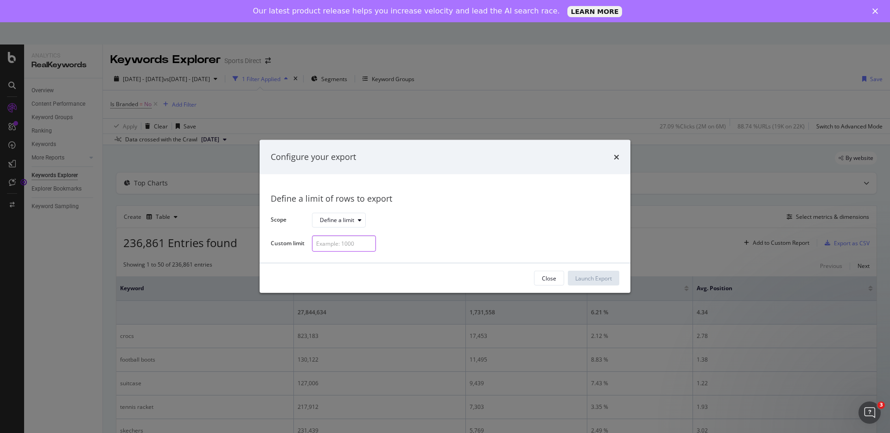
click at [345, 243] on input "modal" at bounding box center [344, 244] width 64 height 16
type input "10000"
click at [377, 253] on div "Define a limit of rows to export Scope Define a limit Custom limit 10000" at bounding box center [445, 218] width 371 height 89
click at [601, 275] on div "Launch Export" at bounding box center [593, 279] width 37 height 8
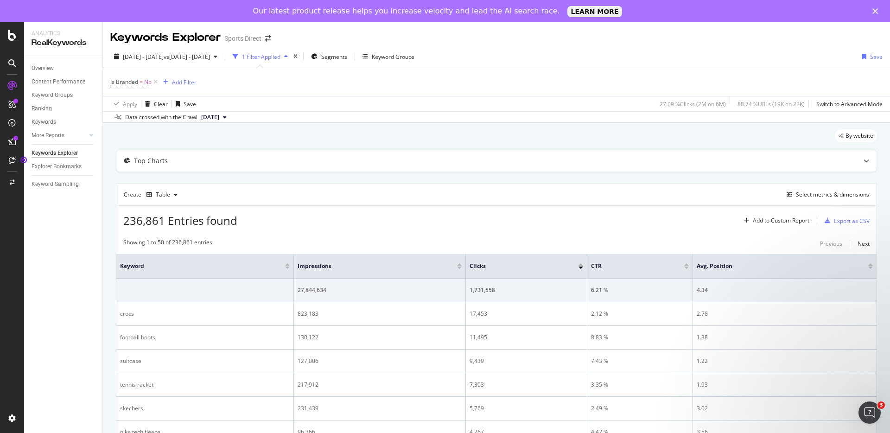
click at [530, 110] on div "Apply Clear Save 27.09 % Clicks ( 2M on 6M ) 88.74 % URLs ( 19K on 22K ) Switch…" at bounding box center [496, 103] width 787 height 15
drag, startPoint x: 169, startPoint y: 83, endPoint x: 274, endPoint y: 97, distance: 105.3
click at [274, 97] on div "Is Branded = No Add Filter Apply Clear Save 27.09 % Clicks ( 2M on 6M ) 88.74 %…" at bounding box center [496, 89] width 773 height 43
click at [180, 56] on span "vs [DATE] - [DATE]" at bounding box center [187, 57] width 46 height 8
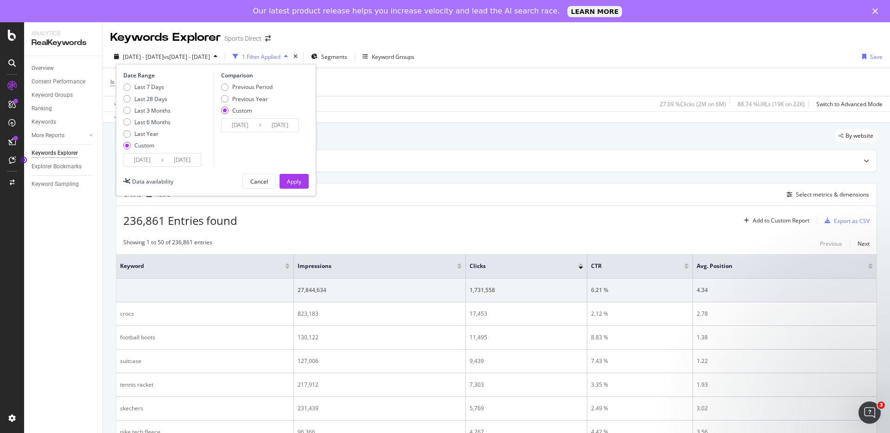
click at [149, 157] on input "[DATE]" at bounding box center [142, 159] width 37 height 13
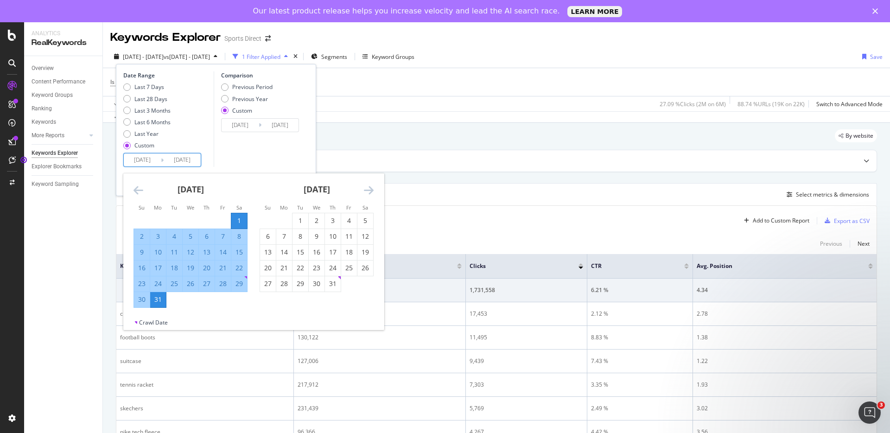
click at [141, 191] on icon "Move backward to switch to the previous month." at bounding box center [139, 190] width 10 height 11
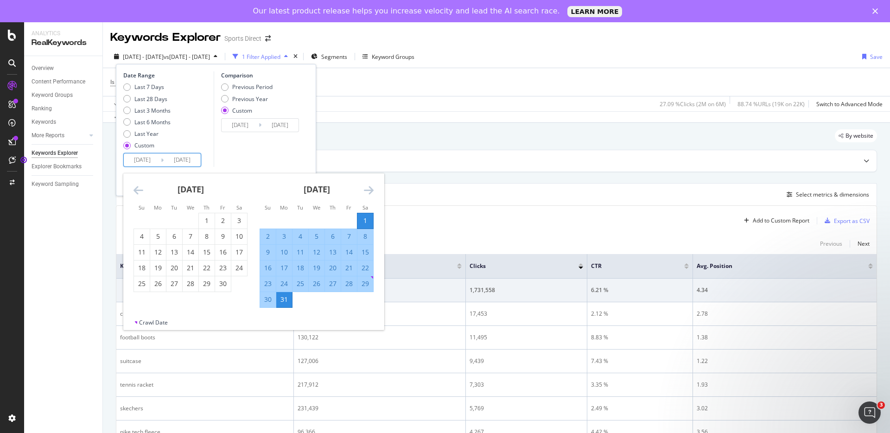
click at [141, 191] on icon "Move backward to switch to the previous month." at bounding box center [139, 190] width 10 height 11
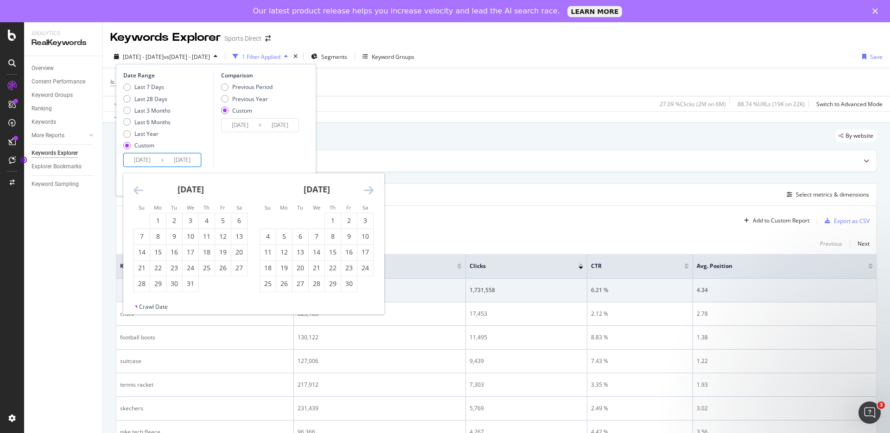
click at [141, 191] on icon "Move backward to switch to the previous month." at bounding box center [139, 190] width 10 height 11
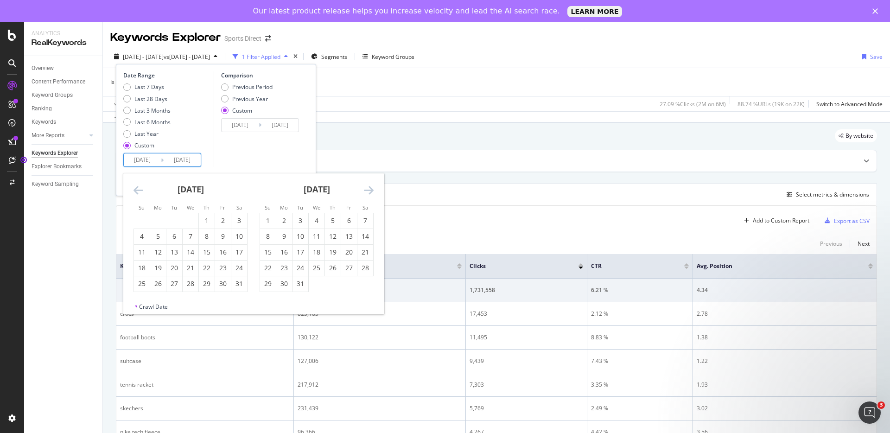
click at [141, 191] on icon "Move backward to switch to the previous month." at bounding box center [139, 190] width 10 height 11
click at [137, 191] on icon "Move backward to switch to the previous month." at bounding box center [139, 190] width 10 height 11
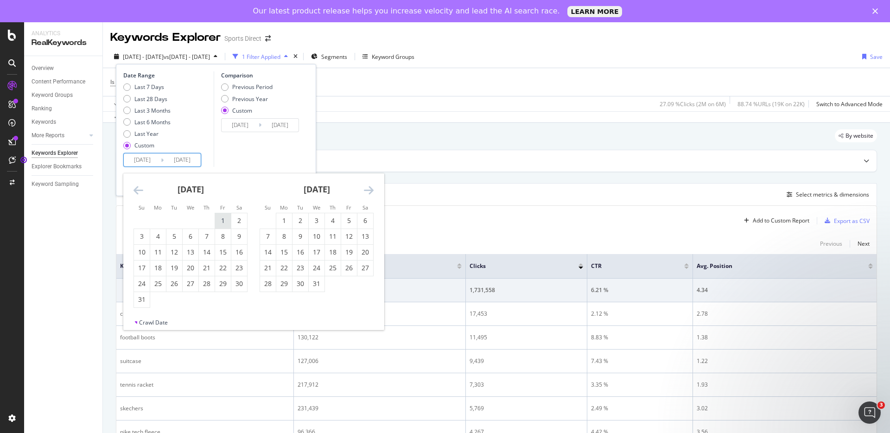
click at [225, 216] on div "1" at bounding box center [223, 220] width 16 height 9
type input "[DATE]"
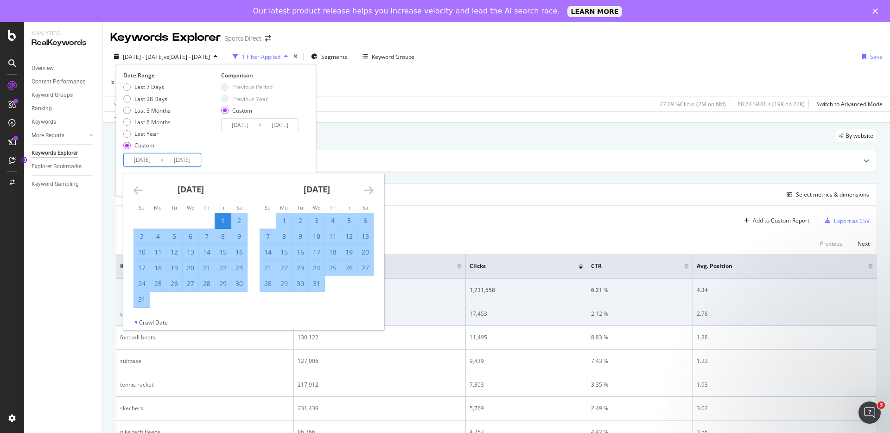
click at [141, 302] on div "31" at bounding box center [142, 299] width 16 height 9
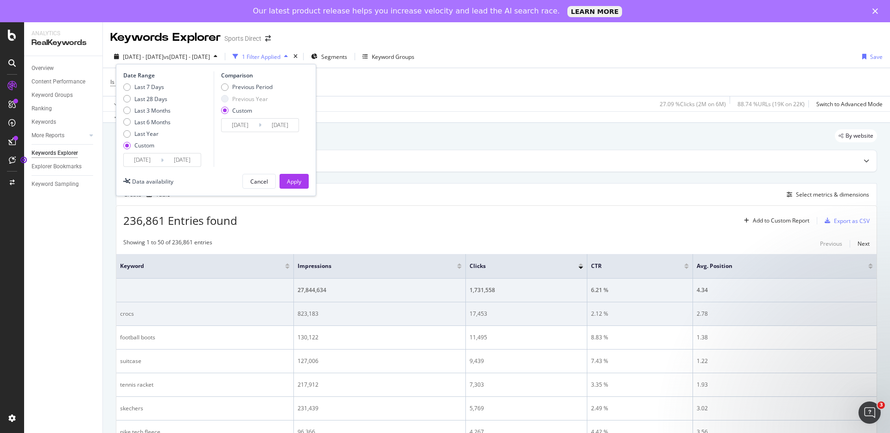
type input "[DATE]"
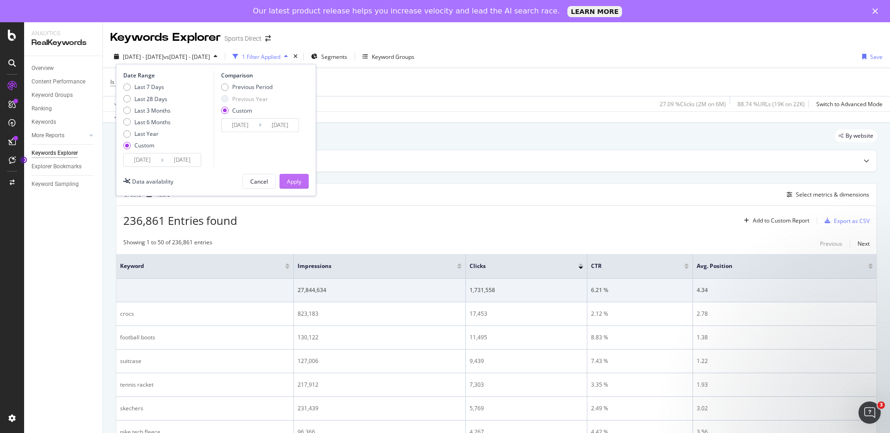
click at [289, 184] on div "Apply" at bounding box center [294, 182] width 14 height 8
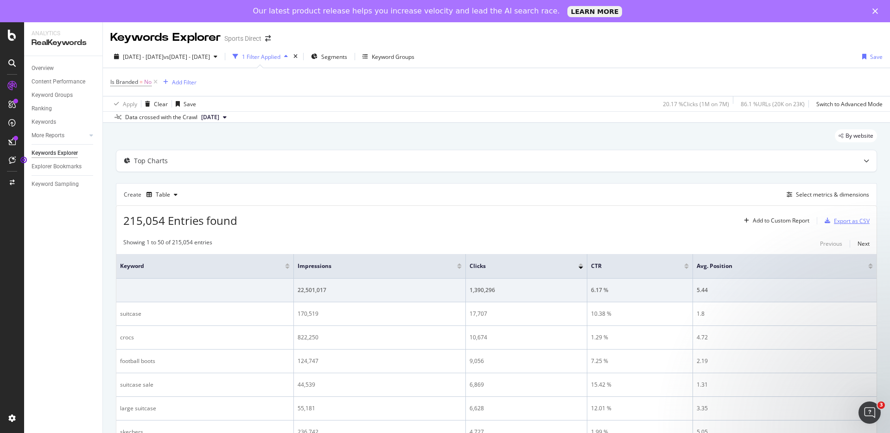
click at [835, 228] on button "Export as CSV" at bounding box center [845, 220] width 49 height 15
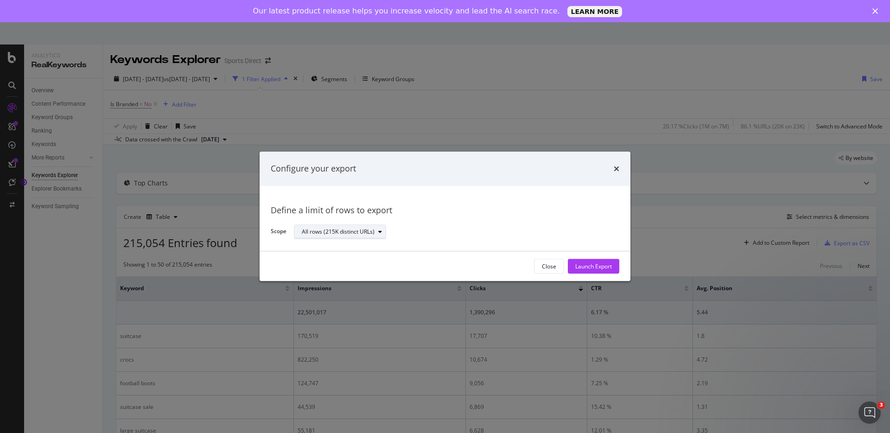
click at [348, 233] on div "All rows (215K distinct URLs)" at bounding box center [338, 232] width 73 height 6
click at [349, 258] on div "Define a limit" at bounding box center [344, 263] width 93 height 12
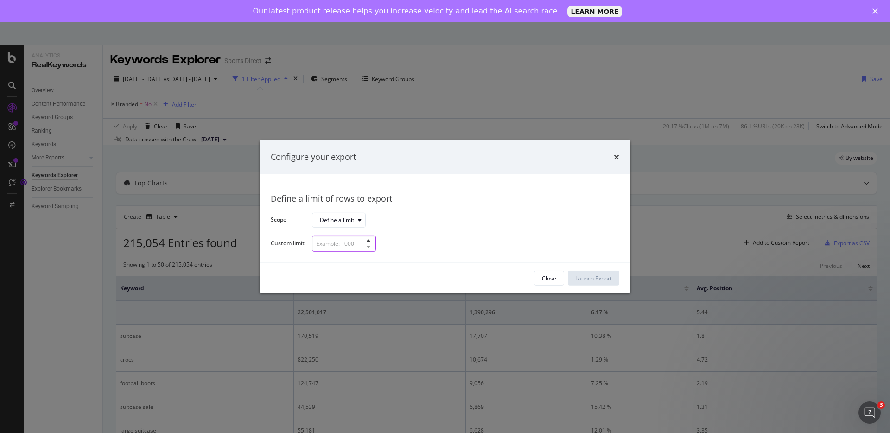
click at [355, 240] on input "modal" at bounding box center [344, 244] width 64 height 16
type input "10000"
click at [597, 286] on div "Close Launch Export" at bounding box center [445, 278] width 371 height 30
click at [596, 279] on div "Launch Export" at bounding box center [593, 279] width 37 height 8
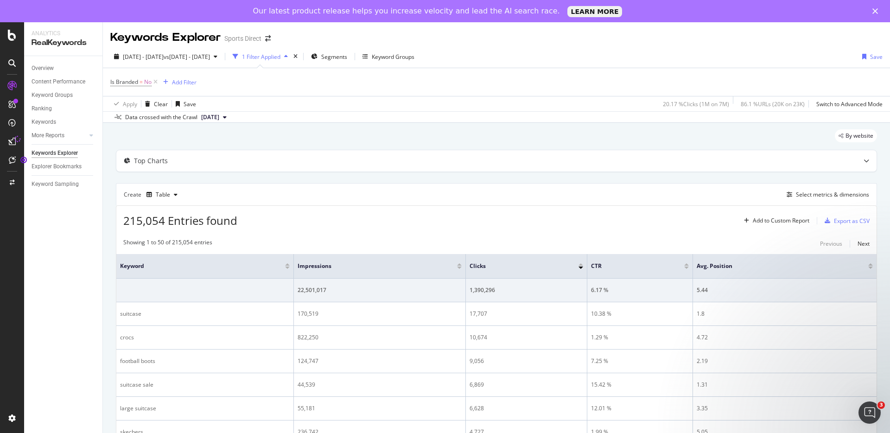
click at [14, 139] on icon at bounding box center [17, 139] width 7 height 7
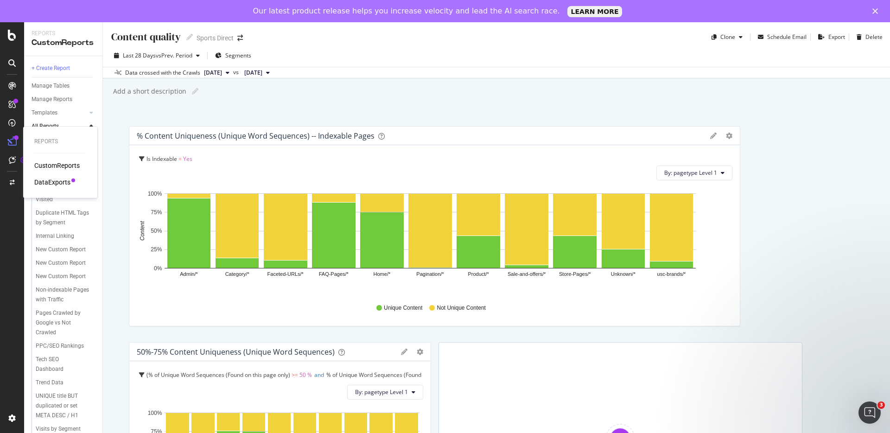
click at [54, 188] on div "Reports CustomReports DataExports" at bounding box center [60, 162] width 67 height 68
click at [52, 182] on div "DataExports" at bounding box center [52, 182] width 36 height 9
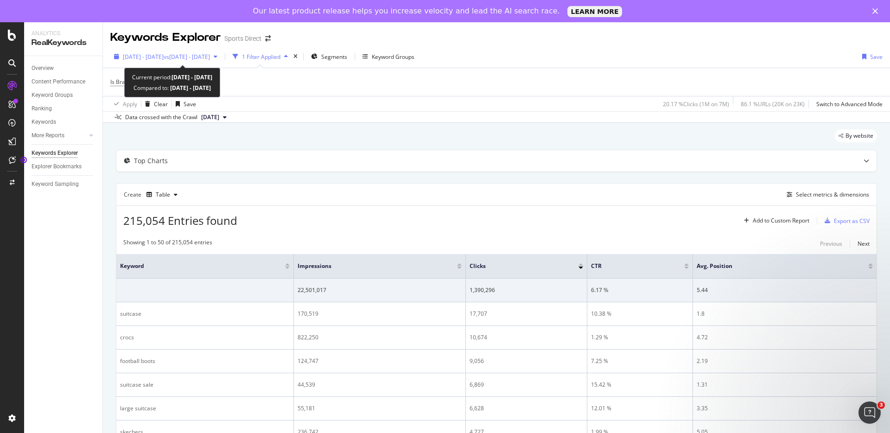
click at [164, 56] on span "[DATE] - [DATE]" at bounding box center [143, 57] width 41 height 8
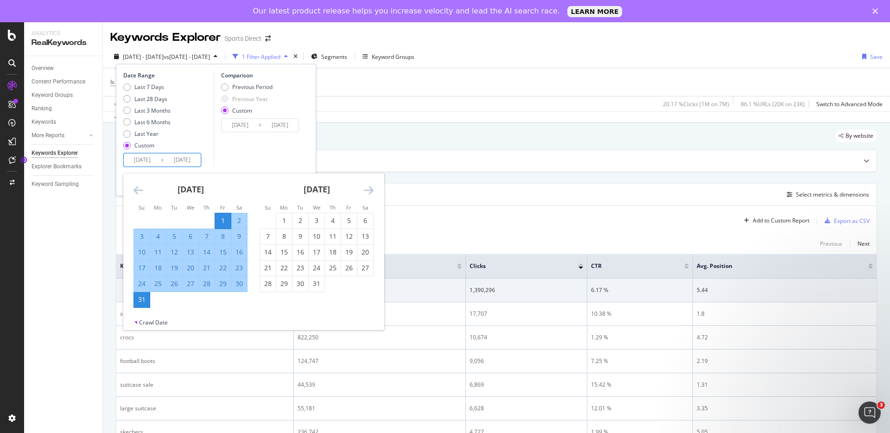
click at [147, 163] on input "[DATE]" at bounding box center [142, 159] width 37 height 13
click at [304, 158] on div "Date Range Last 7 Days Last 28 Days Last 3 Months Last 6 Months Last Year Custo…" at bounding box center [215, 119] width 185 height 96
